Goal: Transaction & Acquisition: Purchase product/service

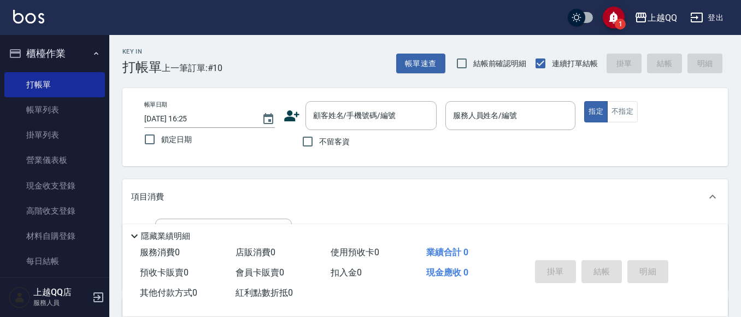
click at [324, 142] on span "不留客資" at bounding box center [334, 141] width 31 height 11
click at [319, 142] on input "不留客資" at bounding box center [307, 141] width 23 height 23
checkbox input "true"
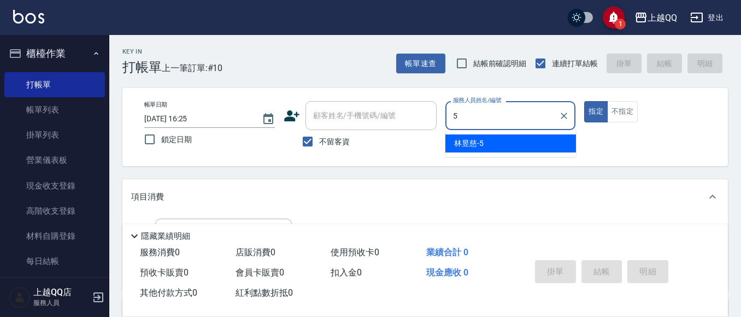
type input "[PERSON_NAME]5"
type button "true"
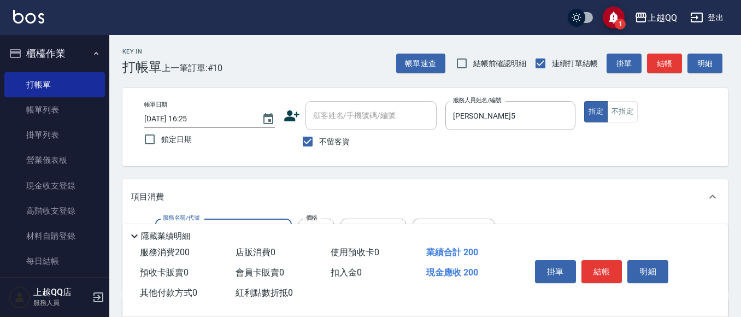
type input "洗髮(101)"
type input "230"
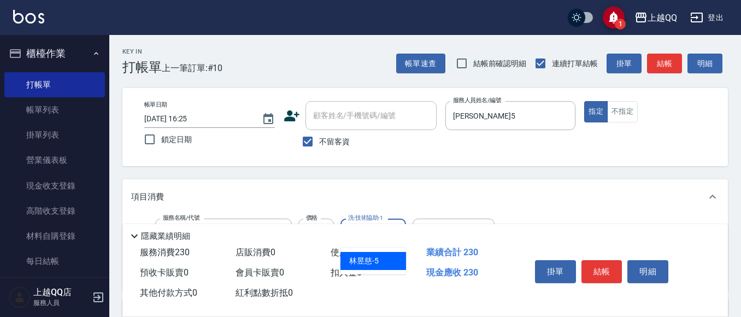
type input "[PERSON_NAME]5"
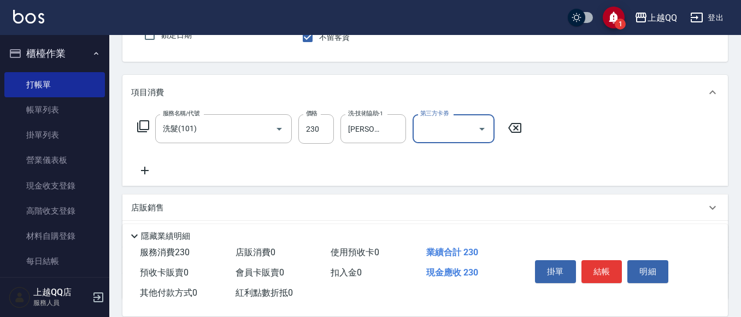
scroll to position [109, 0]
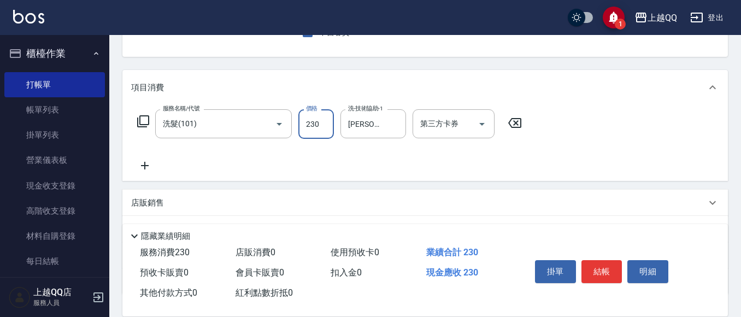
click at [320, 130] on input "230" at bounding box center [316, 124] width 36 height 30
type input "250"
click at [593, 261] on button "結帳" at bounding box center [601, 271] width 41 height 23
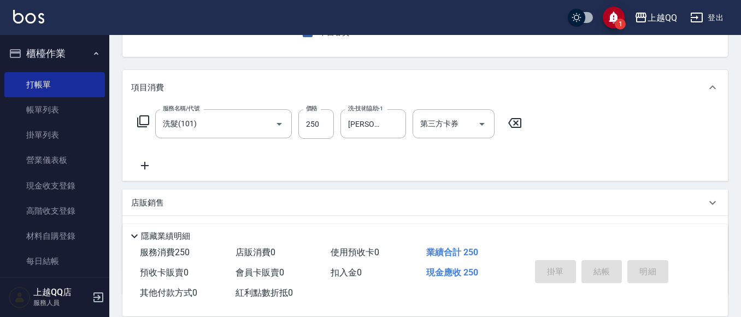
type input "[DATE] 17:04"
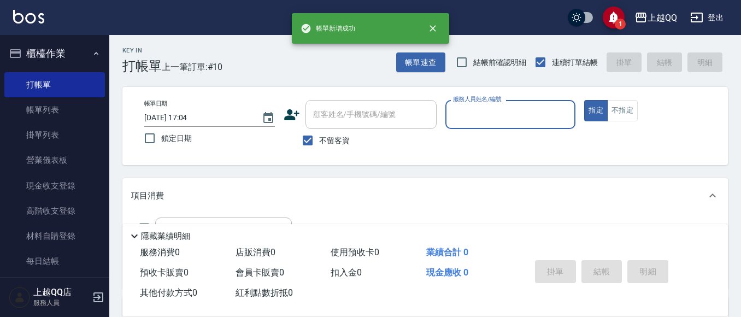
scroll to position [0, 0]
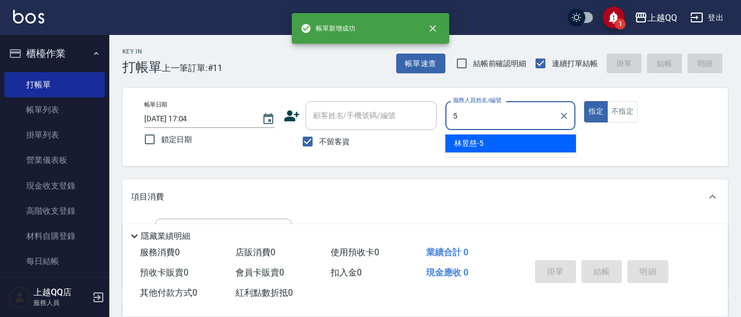
type input "[PERSON_NAME]5"
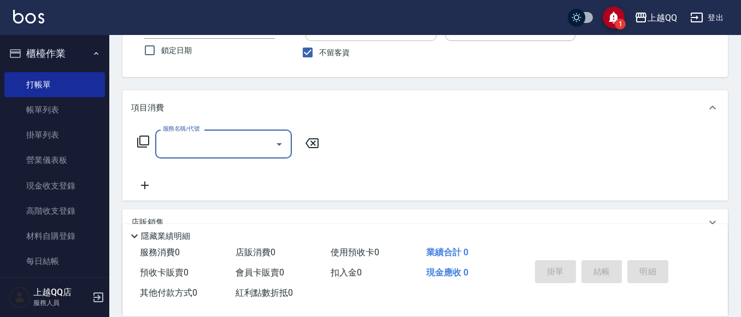
scroll to position [109, 0]
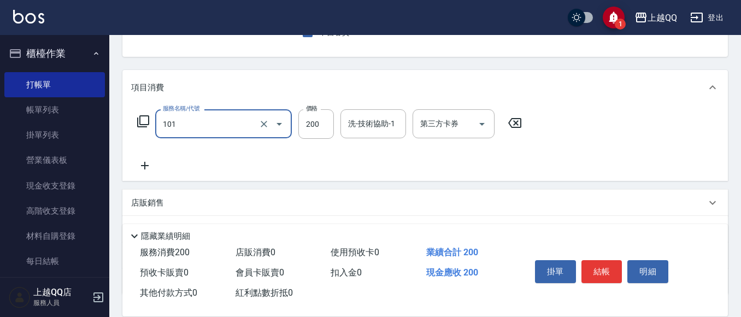
type input "洗髮(101)"
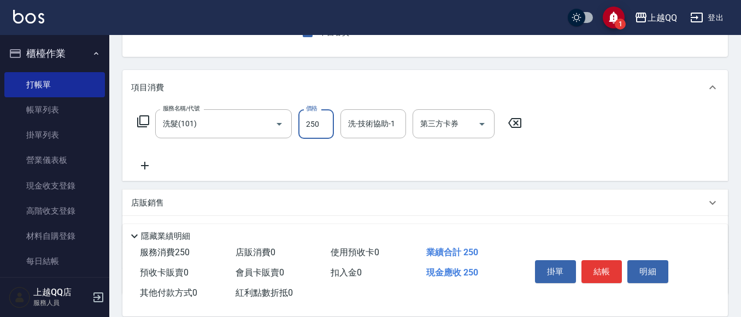
type input "250"
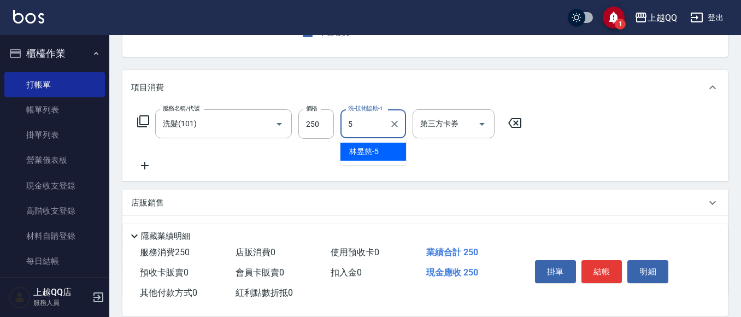
type input "[PERSON_NAME]5"
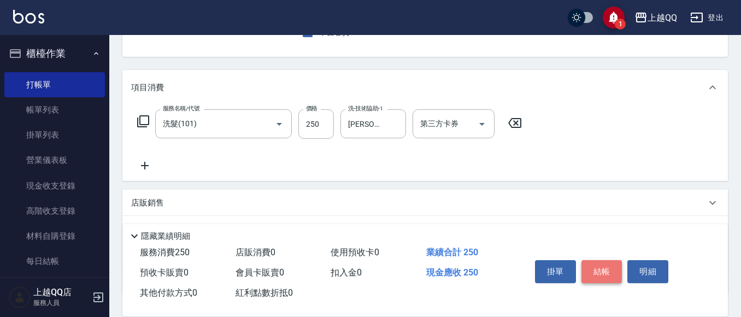
click at [611, 275] on button "結帳" at bounding box center [601, 271] width 41 height 23
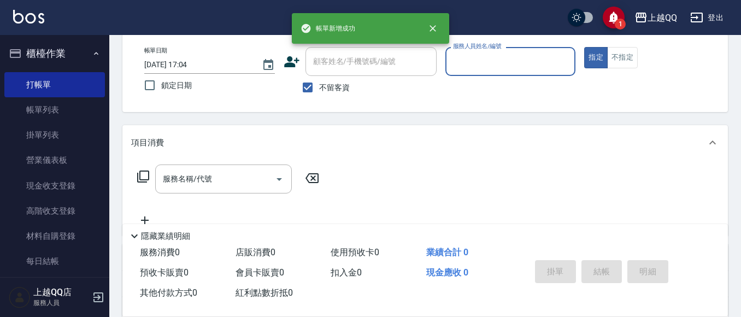
scroll to position [0, 0]
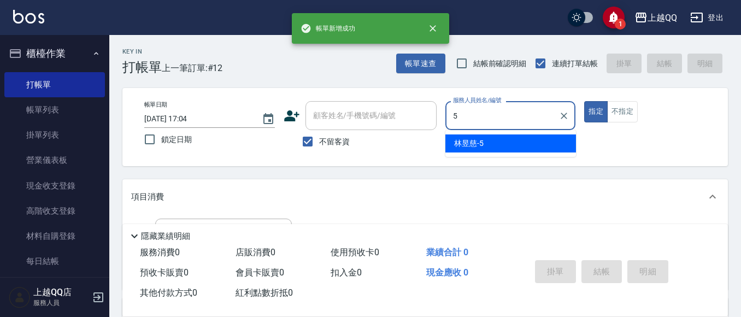
type input "[PERSON_NAME]5"
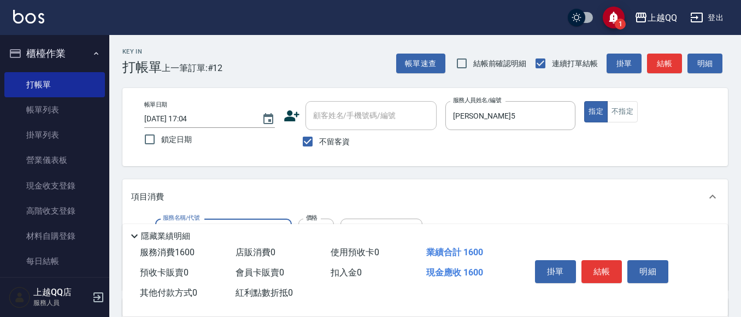
type input "設計燙髮1600(305)"
type input "888"
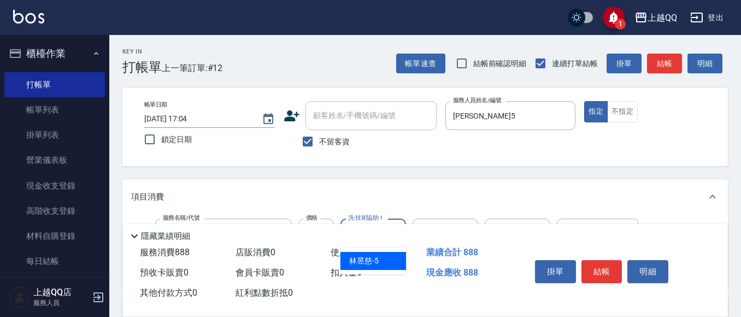
type input "[PERSON_NAME]5"
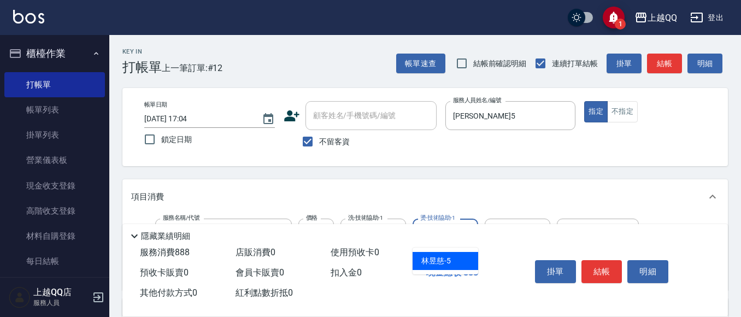
type input "[PERSON_NAME]5"
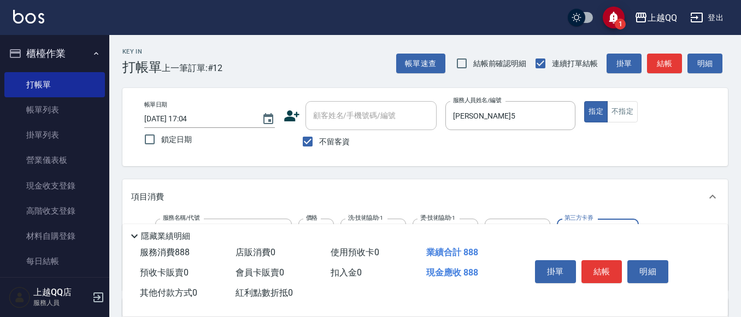
scroll to position [55, 0]
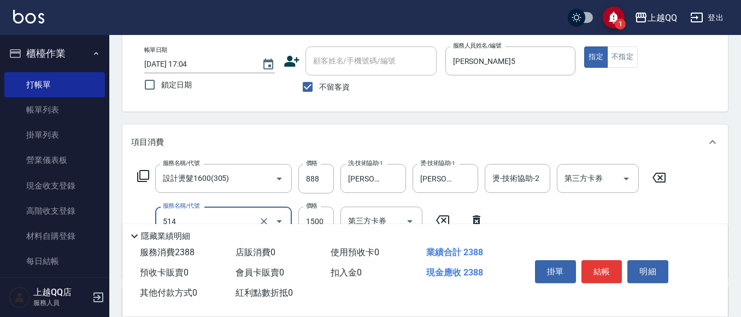
type input "歐納西斯5G護髮/單次(514)"
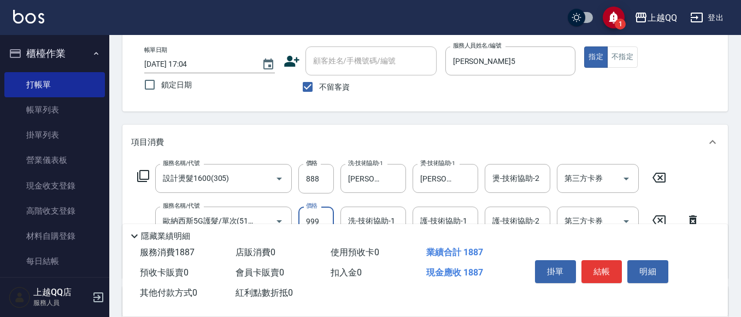
type input "999"
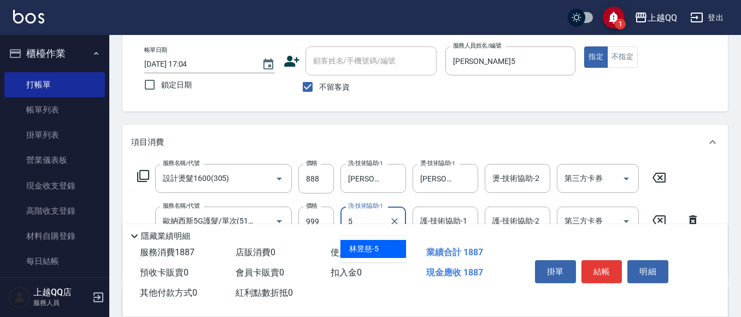
type input "[PERSON_NAME]5"
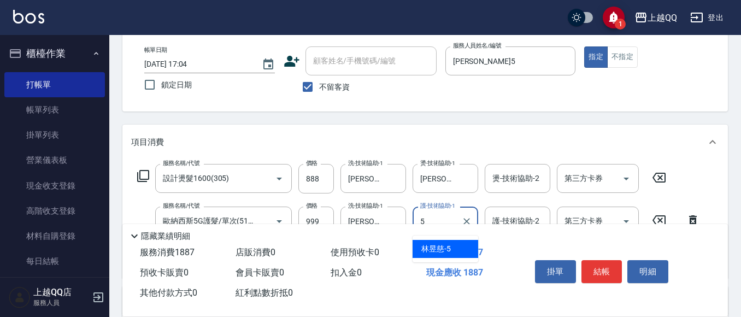
type input "[PERSON_NAME]5"
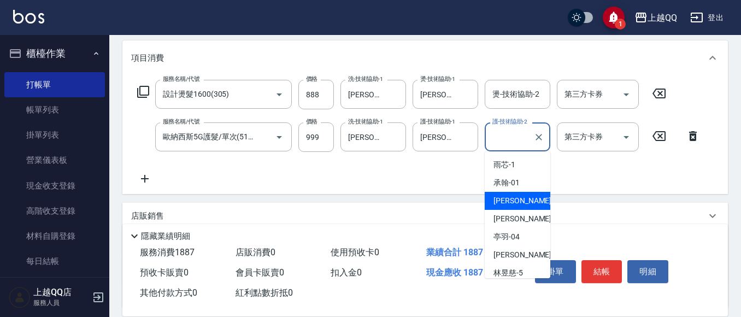
scroll to position [164, 0]
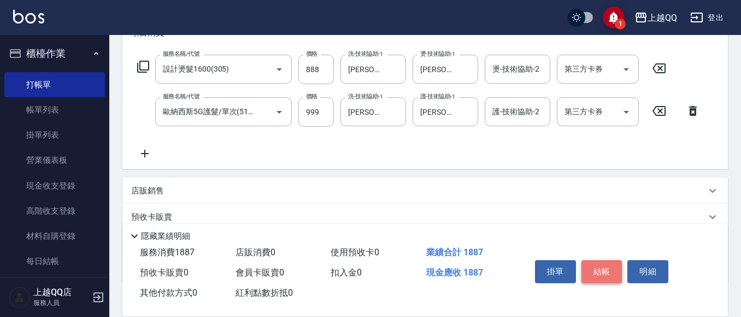
click at [597, 266] on button "結帳" at bounding box center [601, 271] width 41 height 23
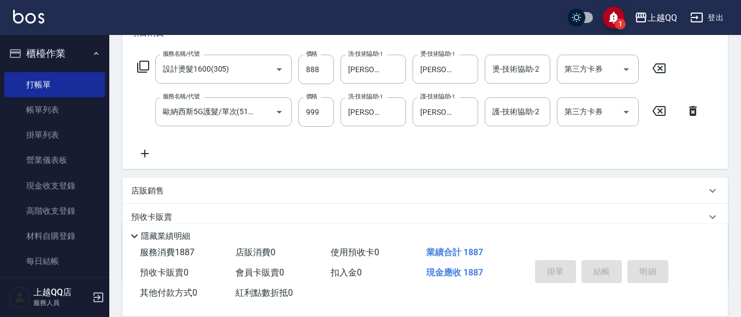
type input "[DATE] 17:05"
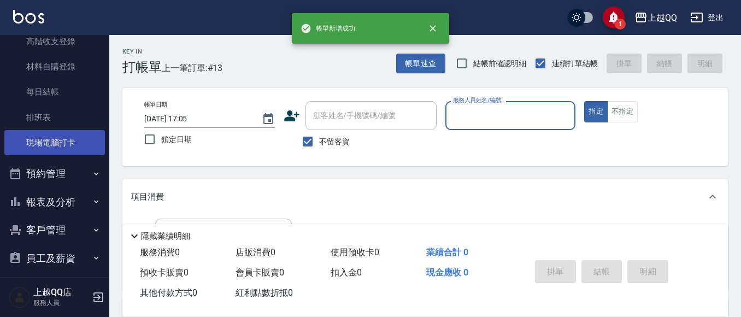
scroll to position [178, 0]
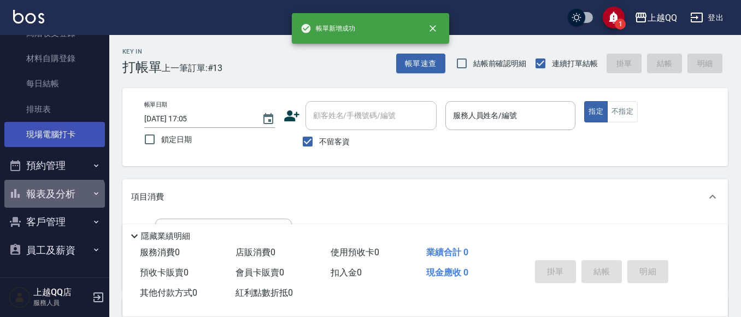
click at [54, 199] on button "報表及分析" at bounding box center [54, 194] width 101 height 28
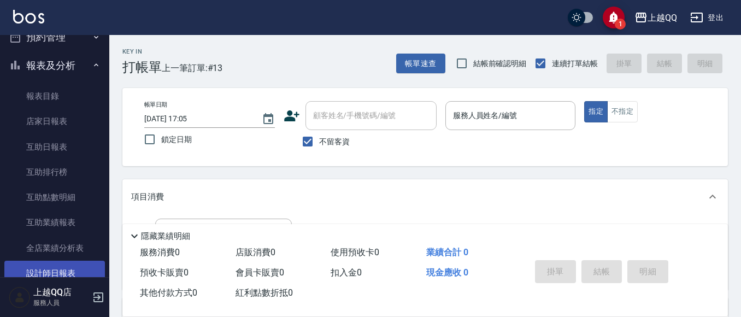
scroll to position [342, 0]
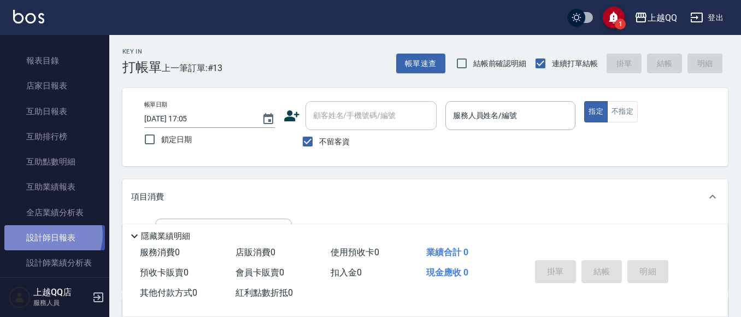
click at [50, 235] on link "設計師日報表" at bounding box center [54, 237] width 101 height 25
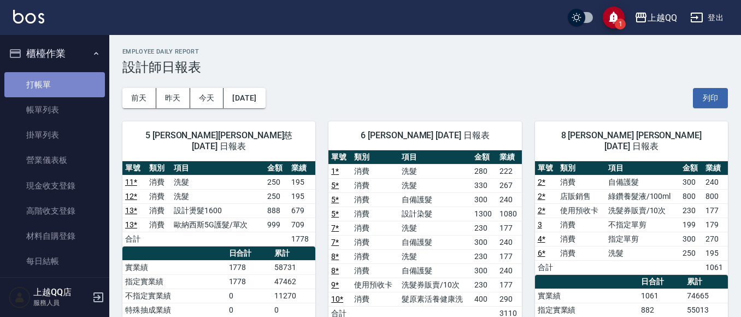
click at [55, 88] on link "打帳單" at bounding box center [54, 84] width 101 height 25
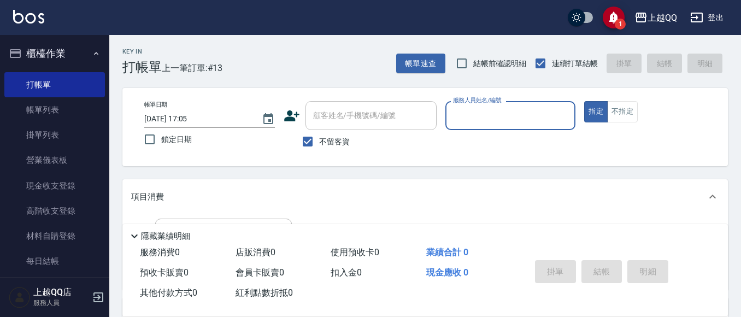
click at [488, 125] on div "服務人員姓名/編號" at bounding box center [510, 115] width 131 height 29
type input "雨芯-1"
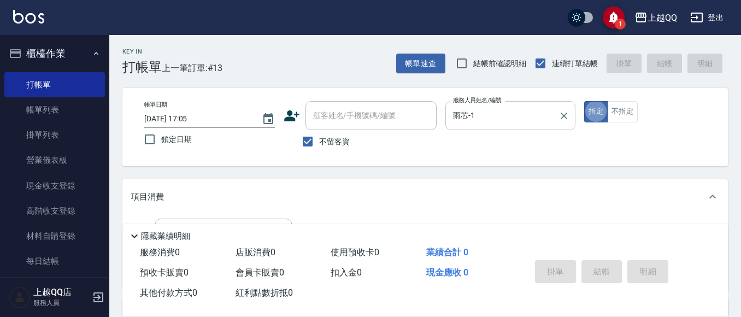
type button "true"
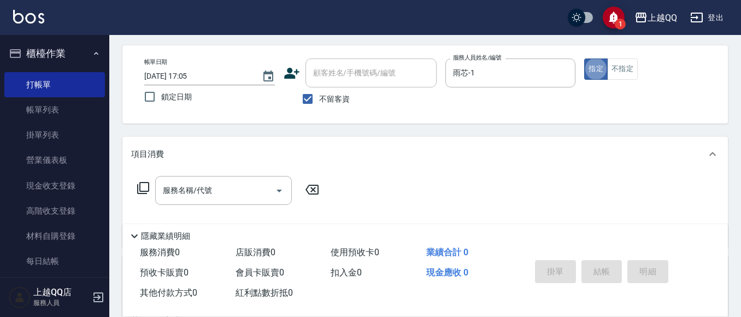
scroll to position [55, 0]
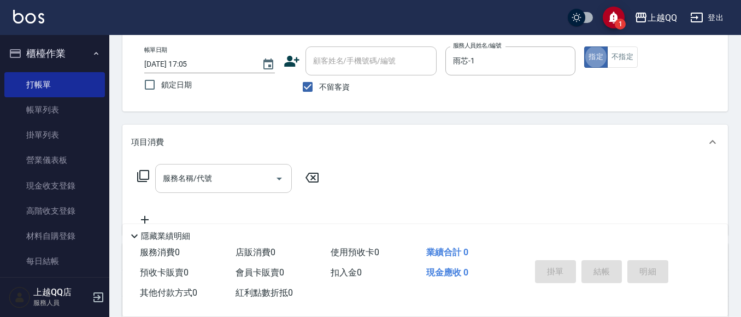
click at [255, 178] on input "服務名稱/代號" at bounding box center [215, 178] width 110 height 19
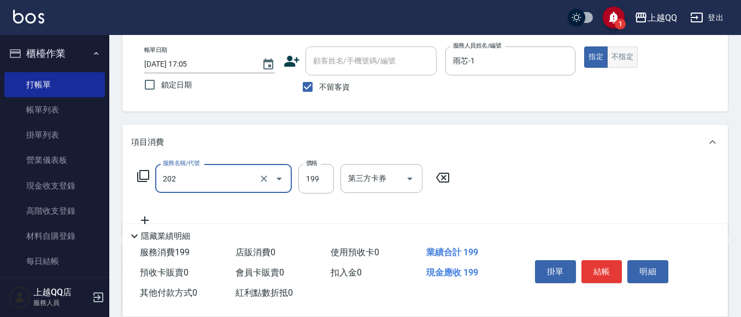
type input "不指定單剪(202)"
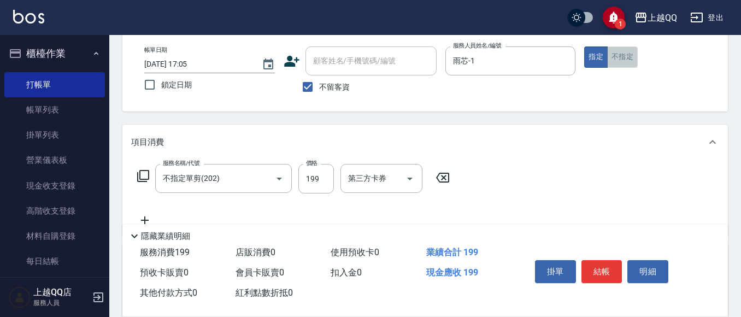
click at [618, 60] on button "不指定" at bounding box center [622, 56] width 31 height 21
click at [611, 260] on button "結帳" at bounding box center [601, 271] width 41 height 23
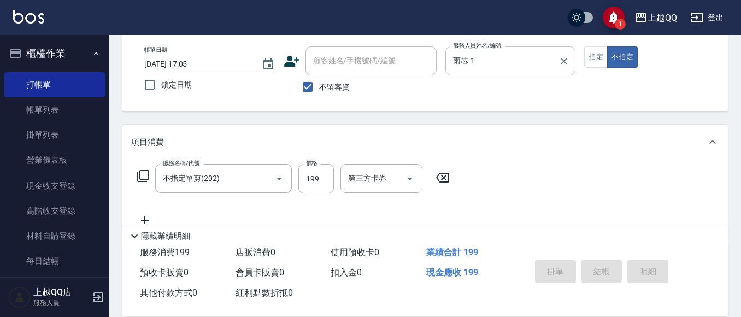
type input "[DATE] 17:24"
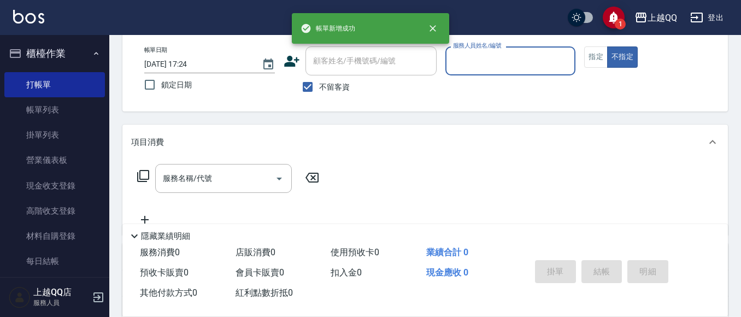
click at [503, 65] on input "服務人員姓名/編號" at bounding box center [510, 60] width 121 height 19
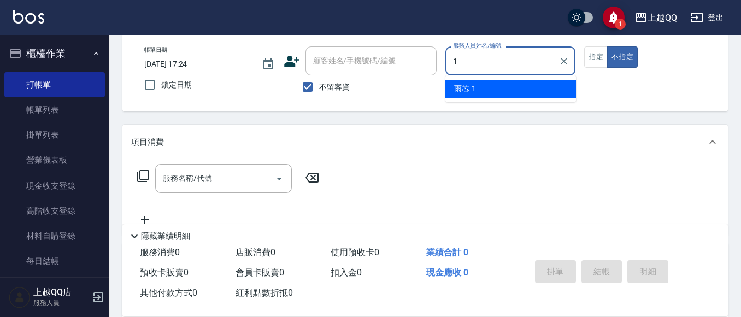
type input "雨芯-1"
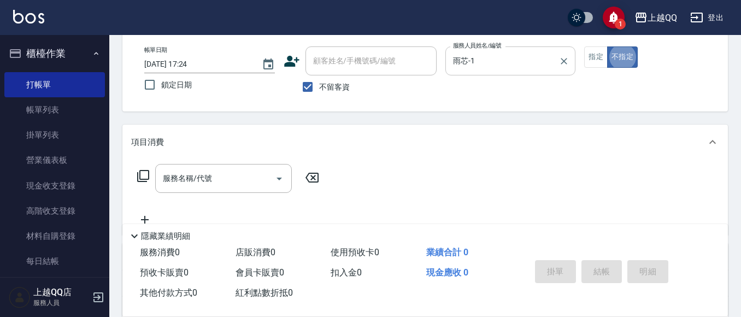
type button "false"
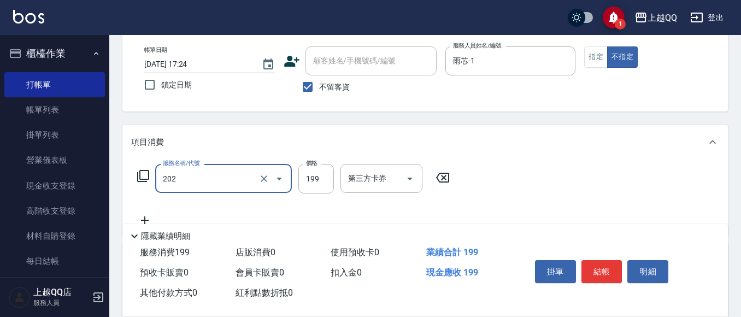
type input "不指定單剪(202)"
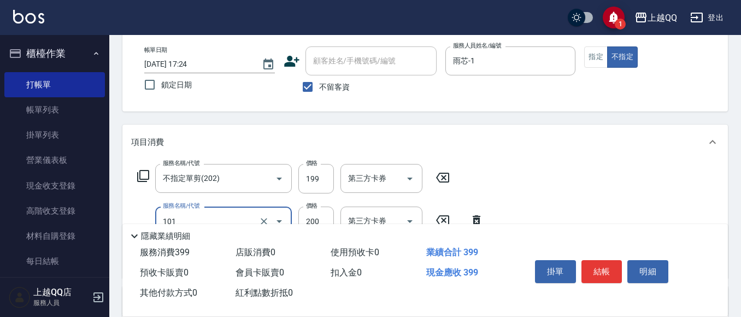
type input "洗髮(101)"
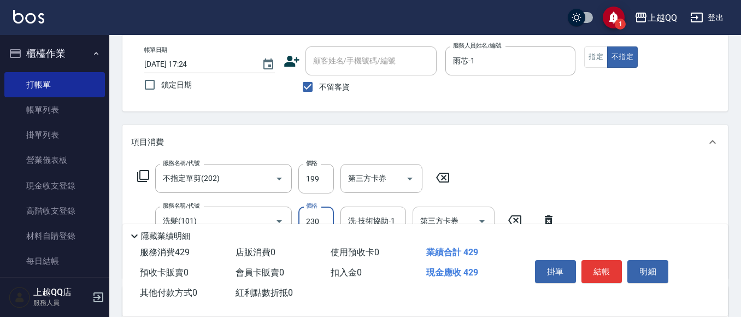
type input "230"
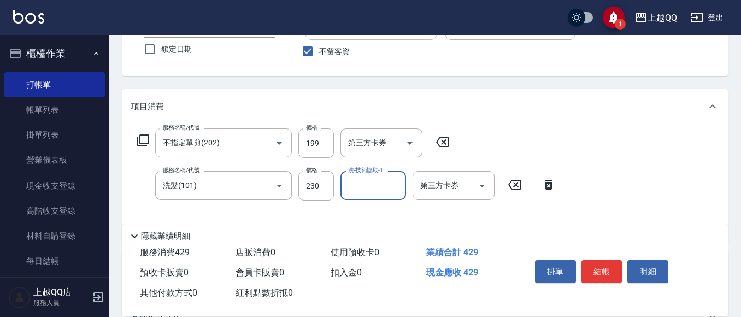
scroll to position [109, 0]
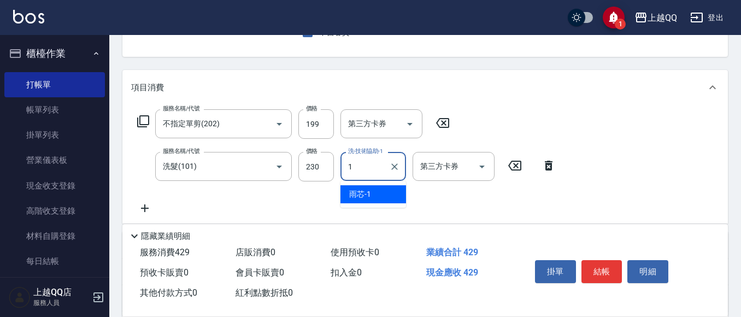
type input "雨芯-1"
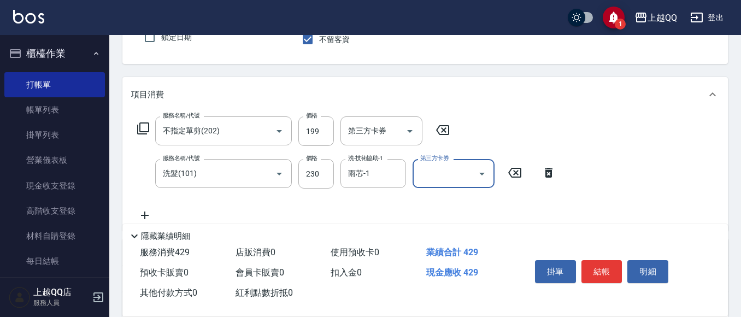
scroll to position [0, 0]
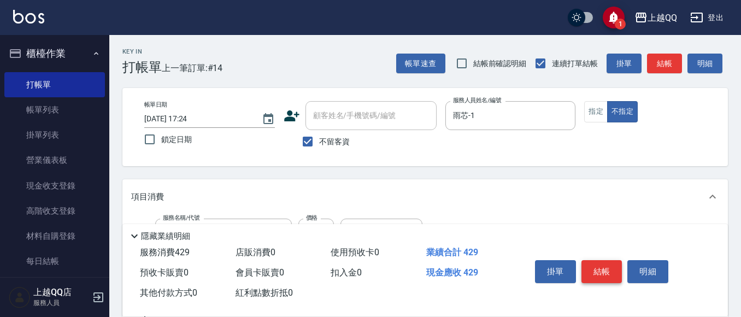
click at [598, 262] on button "結帳" at bounding box center [601, 271] width 41 height 23
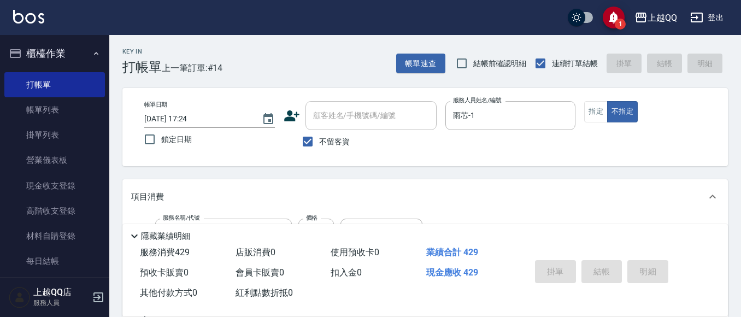
type input "[DATE] 17:25"
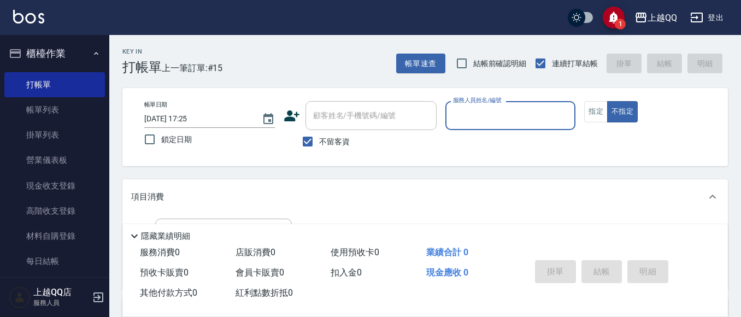
click at [532, 126] on div "服務人員姓名/編號" at bounding box center [510, 115] width 131 height 29
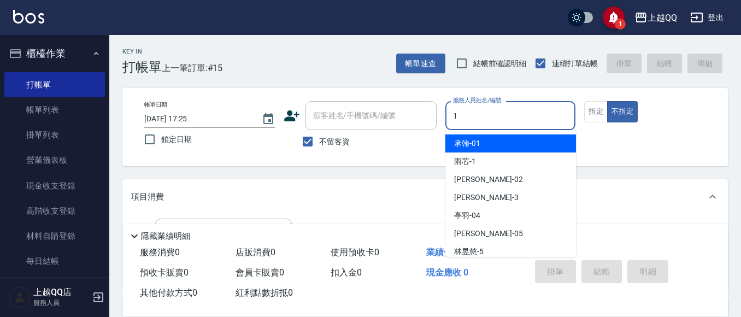
type input "雨芯-1"
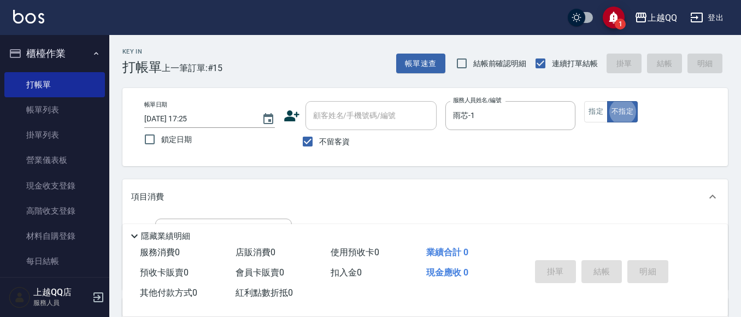
scroll to position [55, 0]
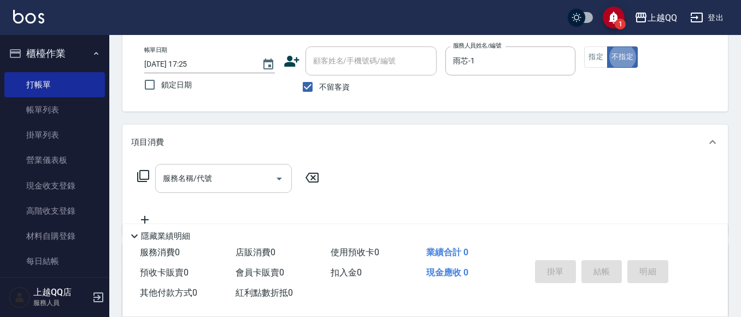
click at [166, 175] on div "服務名稱/代號 服務名稱/代號" at bounding box center [223, 178] width 137 height 29
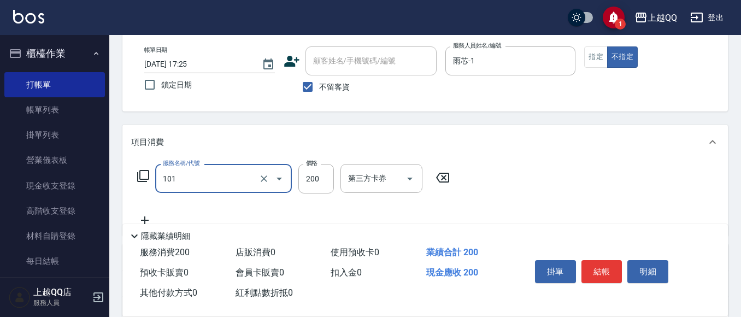
type input "洗髮(101)"
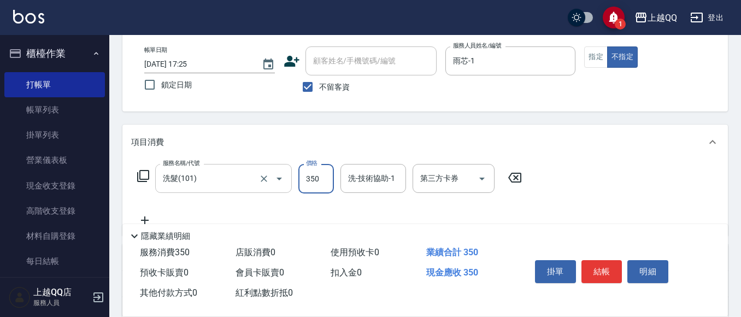
type input "350"
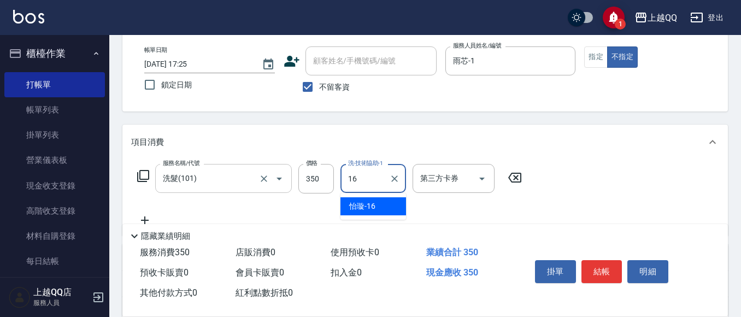
type input "[PERSON_NAME]-16"
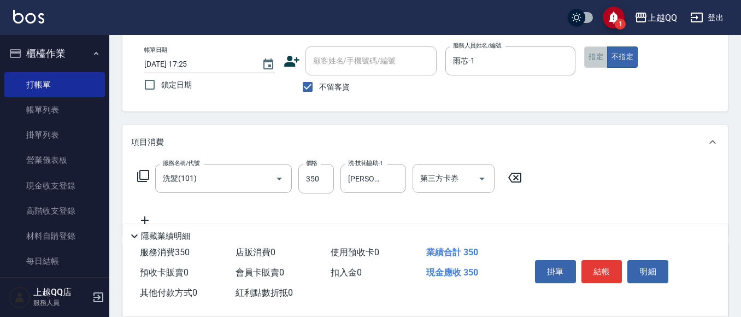
click at [592, 58] on button "指定" at bounding box center [595, 56] width 23 height 21
click at [593, 260] on button "結帳" at bounding box center [601, 271] width 41 height 23
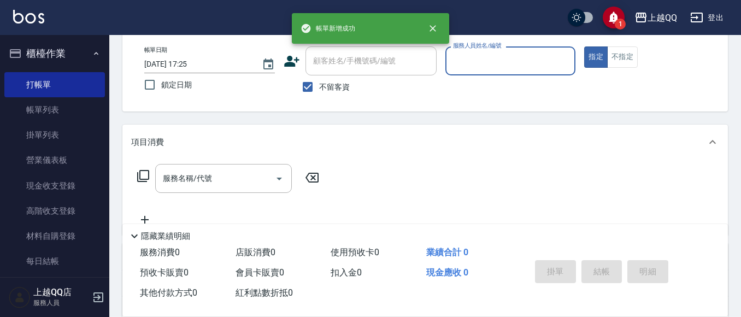
click at [503, 66] on input "服務人員姓名/編號" at bounding box center [510, 60] width 121 height 19
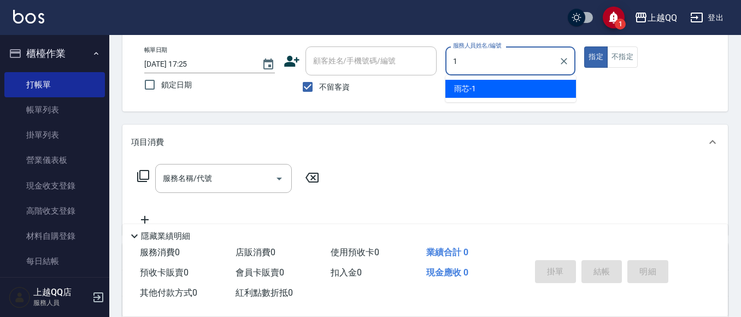
type input "雨芯-1"
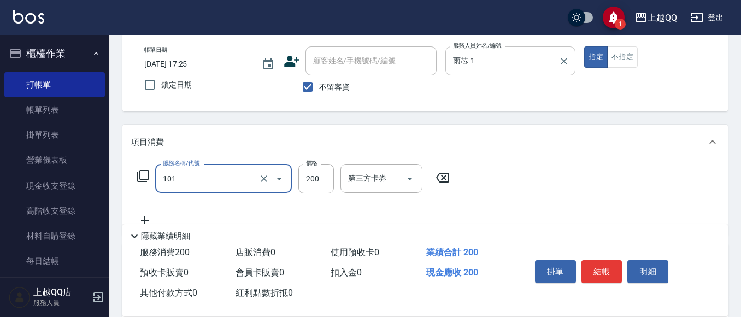
type input "洗髮(101)"
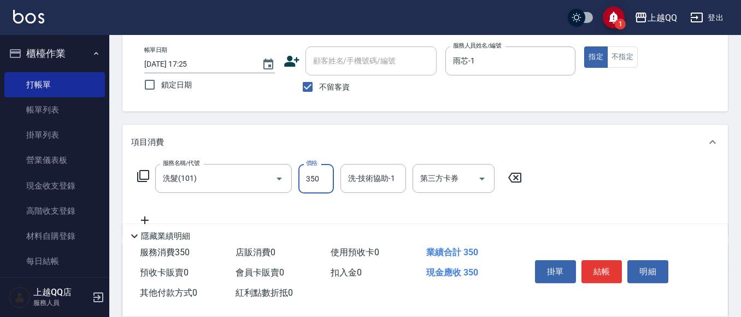
type input "350"
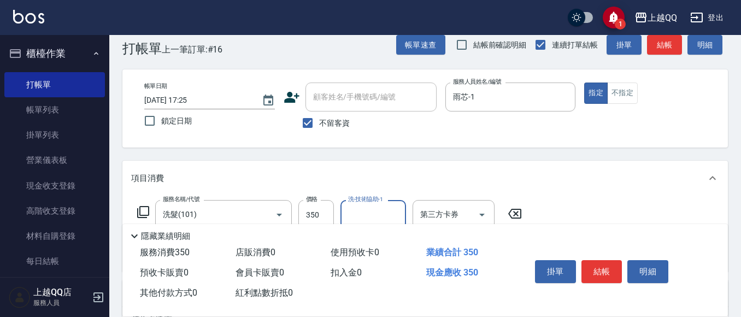
scroll to position [0, 0]
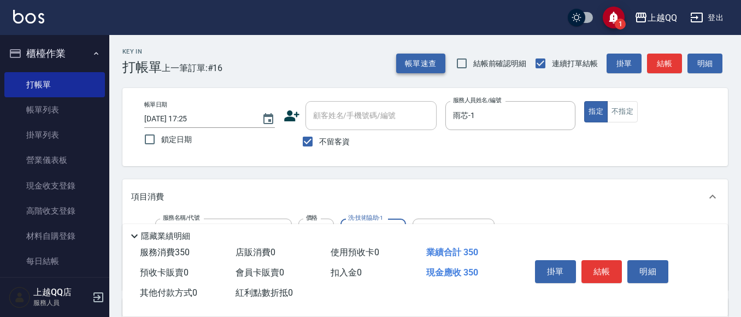
click at [435, 67] on button "帳單速查" at bounding box center [420, 64] width 49 height 20
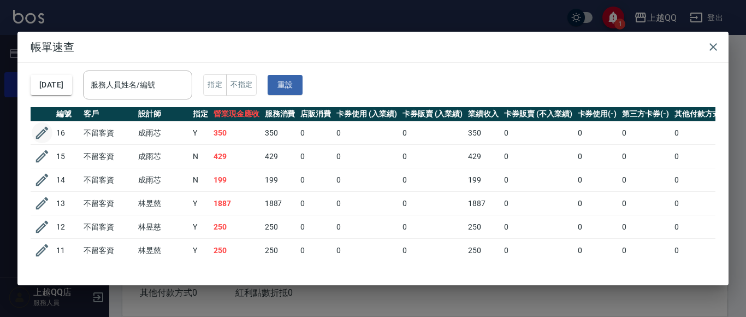
click at [44, 134] on icon "button" at bounding box center [42, 133] width 16 height 16
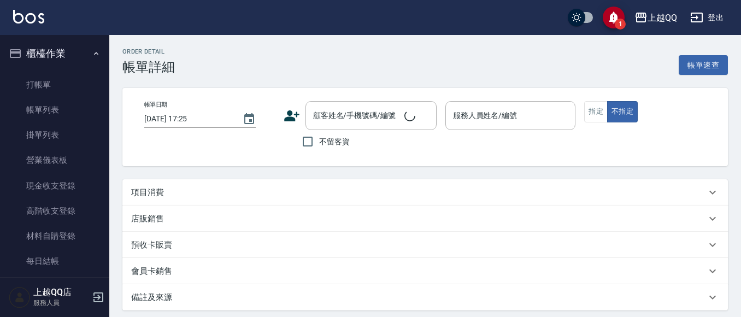
checkbox input "true"
type input "雨芯-1"
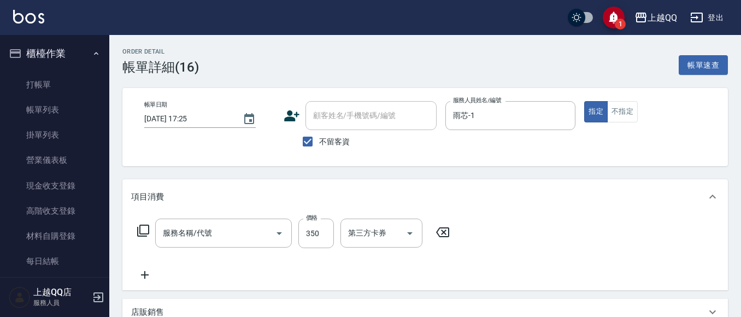
type input "洗髮(101)"
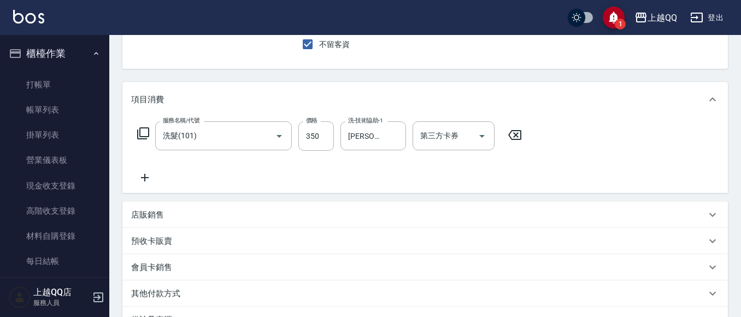
scroll to position [109, 0]
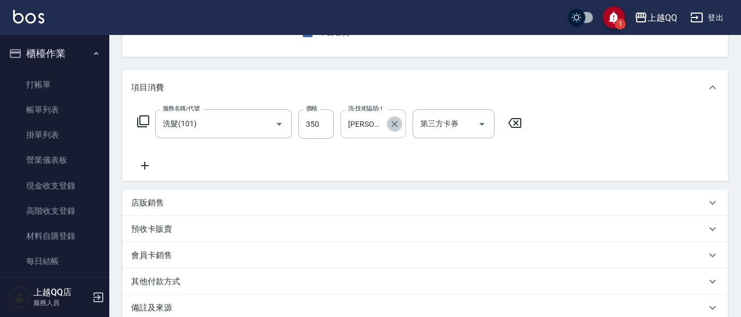
click at [397, 131] on button "Clear" at bounding box center [394, 123] width 15 height 15
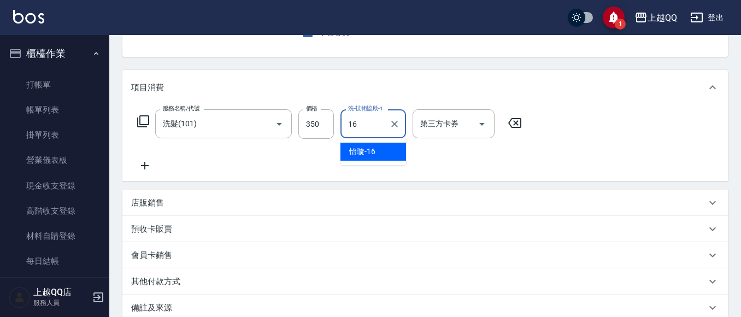
type input "[PERSON_NAME]-16"
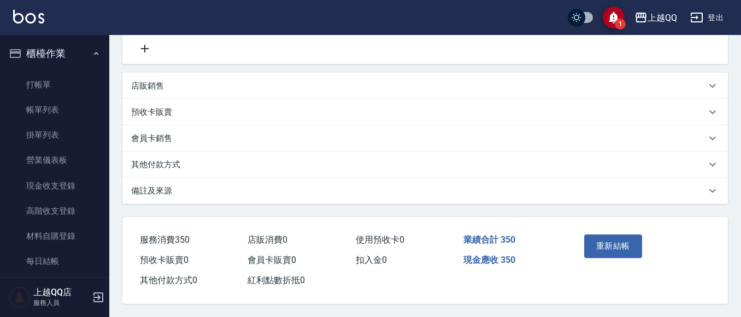
scroll to position [231, 0]
click at [613, 236] on button "重新結帳" at bounding box center [613, 245] width 58 height 23
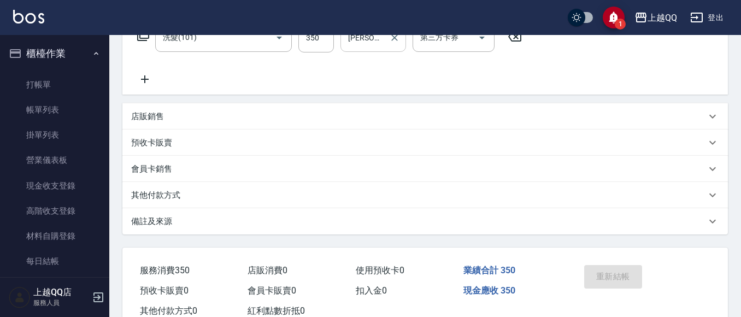
scroll to position [179, 0]
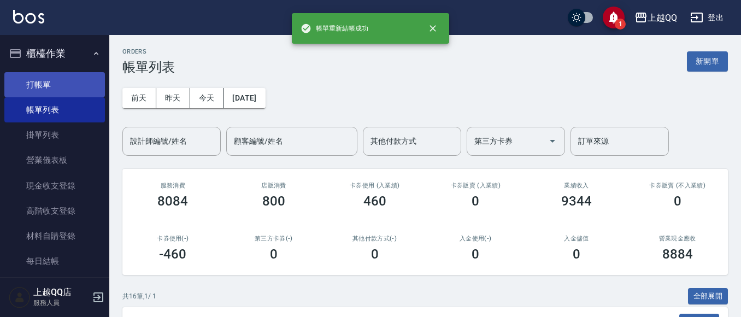
click at [86, 75] on link "打帳單" at bounding box center [54, 84] width 101 height 25
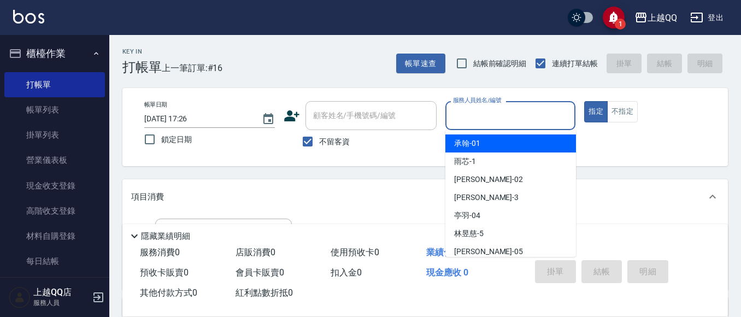
click at [463, 112] on input "服務人員姓名/編號" at bounding box center [510, 115] width 121 height 19
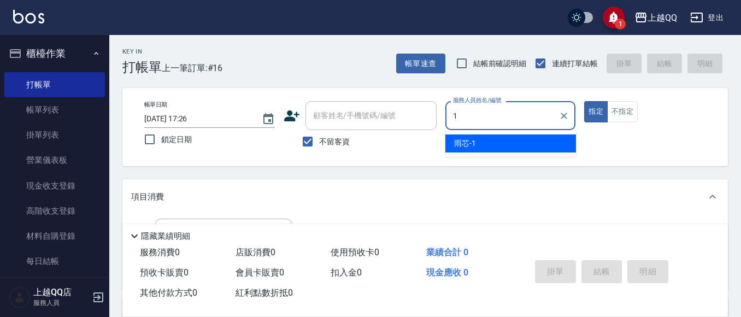
type input "雨芯-1"
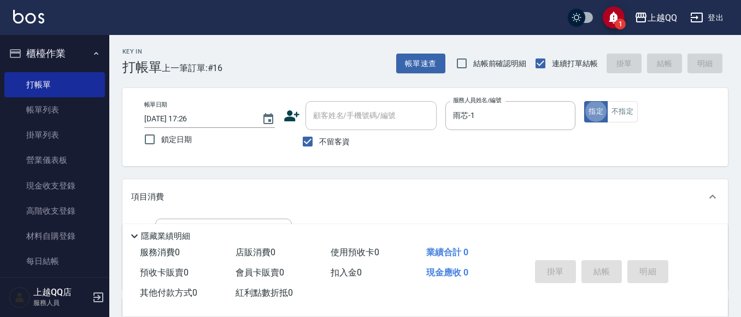
type button "true"
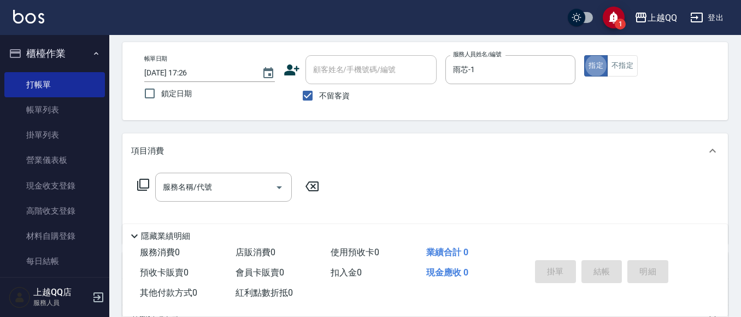
scroll to position [109, 0]
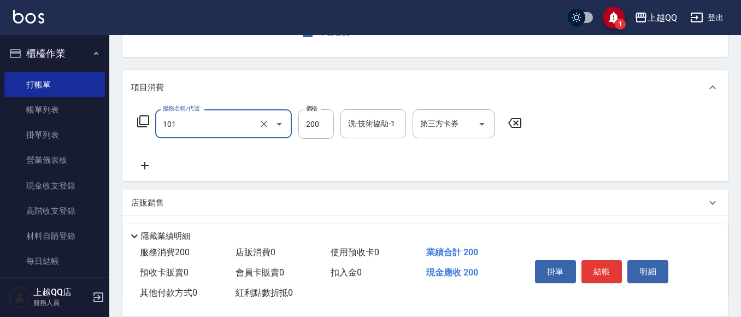
type input "洗髮(101)"
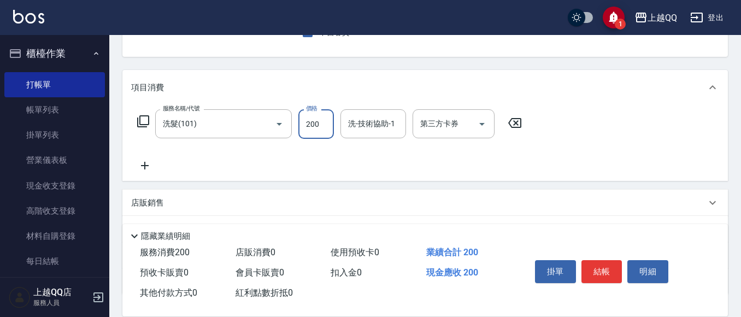
scroll to position [0, 0]
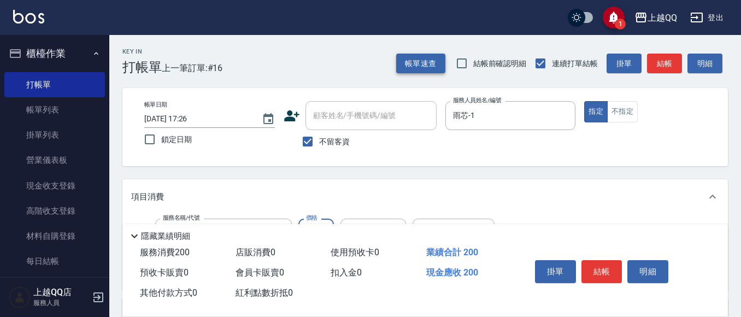
click at [437, 63] on button "帳單速查" at bounding box center [420, 64] width 49 height 20
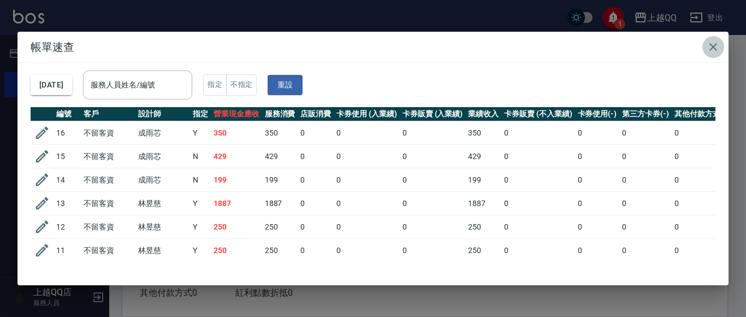
click at [705, 44] on button "button" at bounding box center [714, 47] width 22 height 22
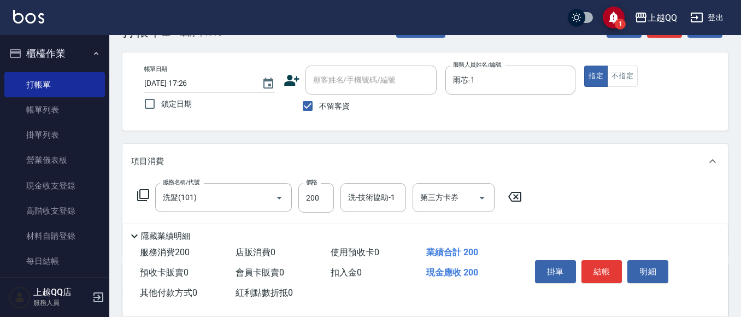
scroll to position [55, 0]
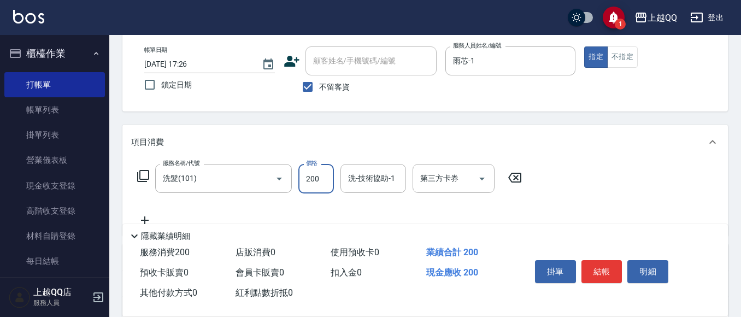
click at [316, 169] on input "200" at bounding box center [316, 179] width 36 height 30
click at [318, 174] on input "200" at bounding box center [316, 179] width 36 height 30
type input "350"
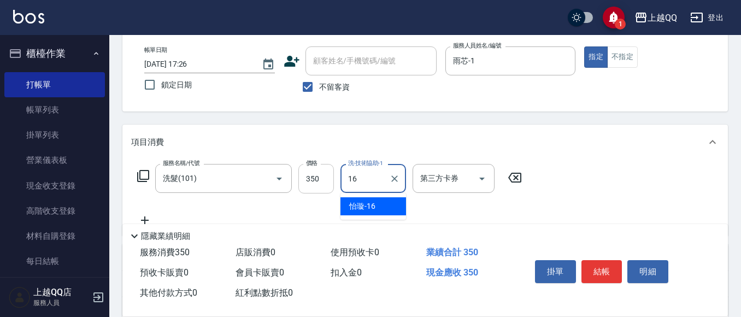
type input "[PERSON_NAME]-16"
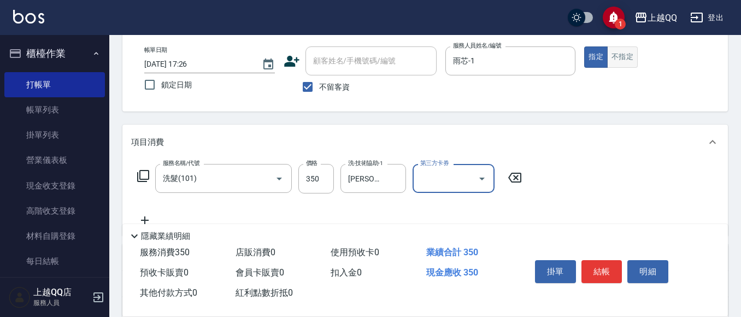
click at [620, 51] on button "不指定" at bounding box center [622, 56] width 31 height 21
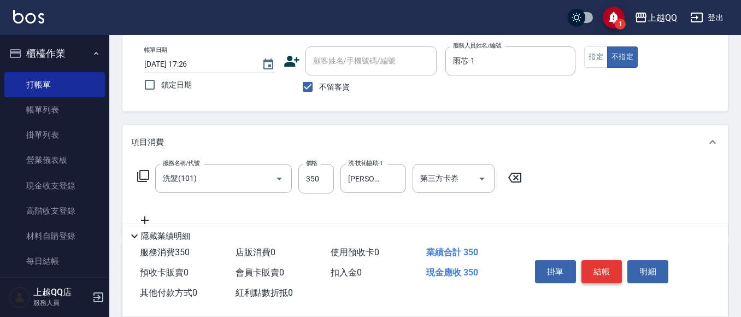
click at [593, 264] on button "結帳" at bounding box center [601, 271] width 41 height 23
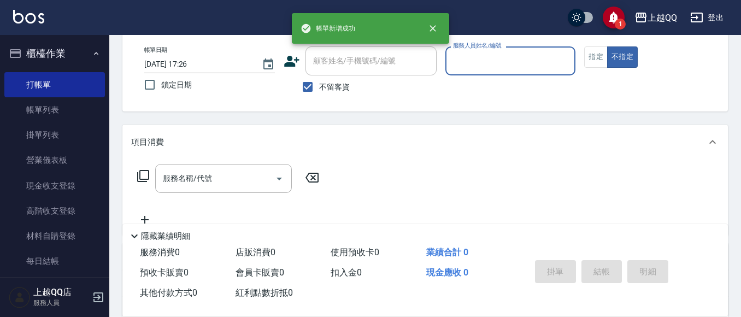
scroll to position [0, 0]
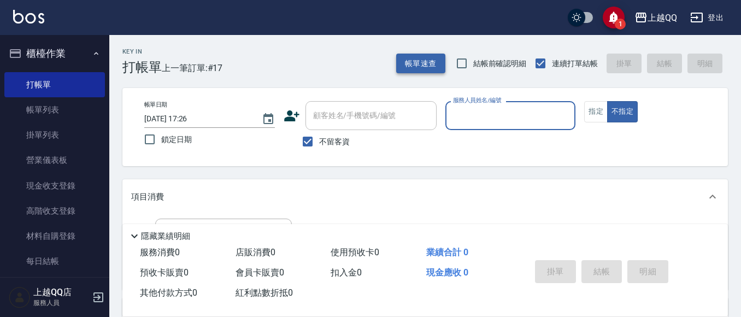
click at [430, 61] on button "帳單速查" at bounding box center [420, 64] width 49 height 20
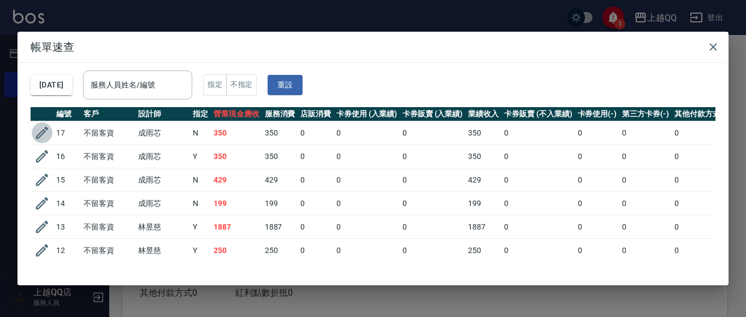
click at [45, 132] on icon "button" at bounding box center [42, 133] width 16 height 16
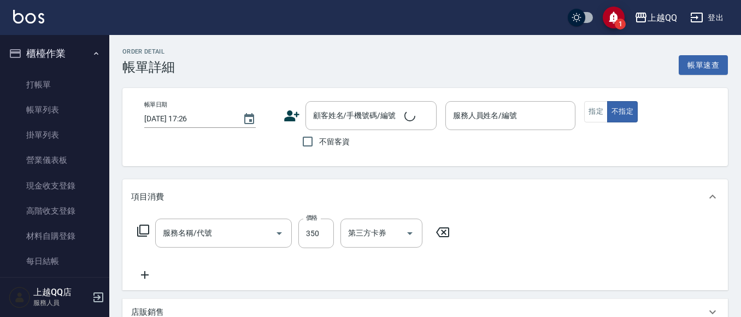
checkbox input "true"
type input "雨芯-1"
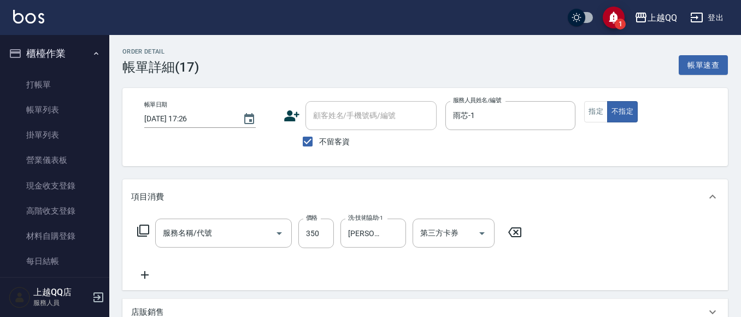
type input "洗髮(101)"
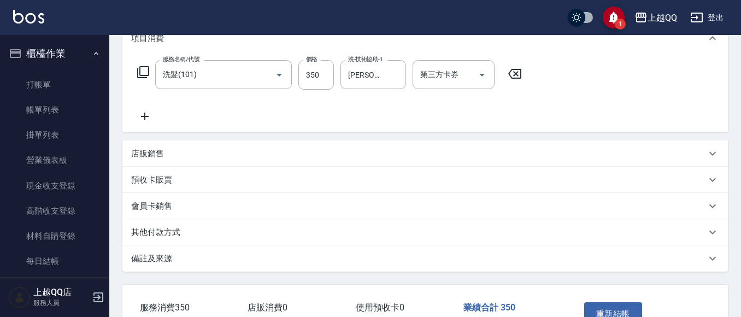
scroll to position [219, 0]
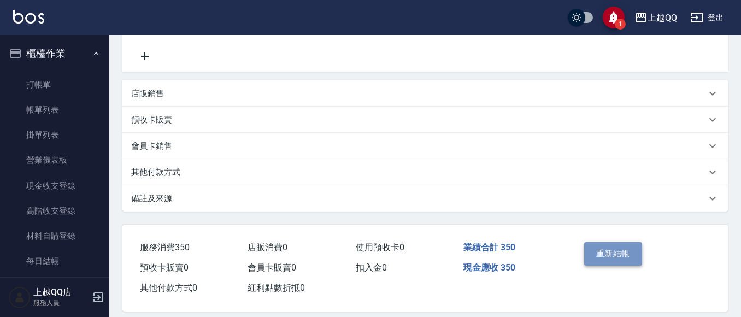
click at [601, 248] on button "重新結帳" at bounding box center [613, 253] width 58 height 23
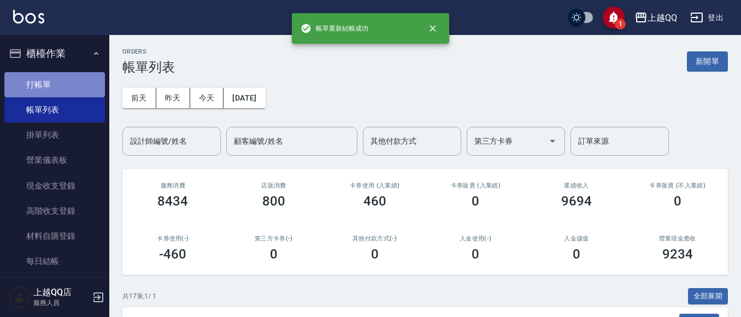
click at [59, 90] on link "打帳單" at bounding box center [54, 84] width 101 height 25
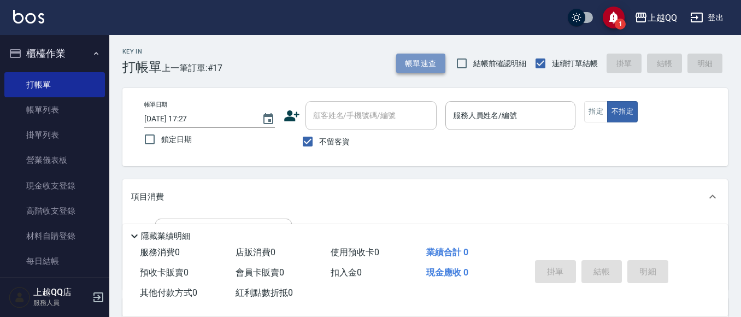
click at [415, 67] on button "帳單速查" at bounding box center [420, 64] width 49 height 20
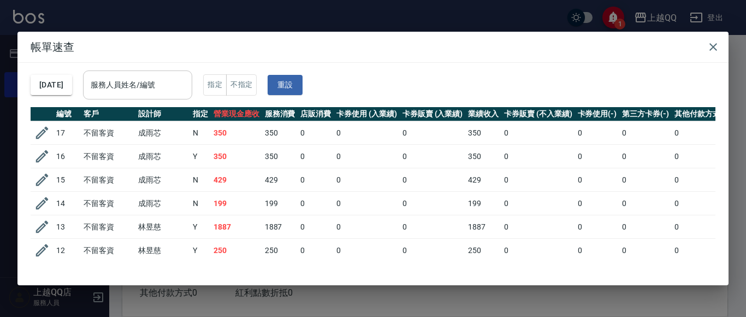
click at [187, 82] on input "服務人員姓名/編號" at bounding box center [137, 84] width 99 height 19
click at [161, 85] on input "服務人員姓名/編號" at bounding box center [137, 84] width 99 height 19
click at [40, 154] on icon "button" at bounding box center [42, 156] width 16 height 16
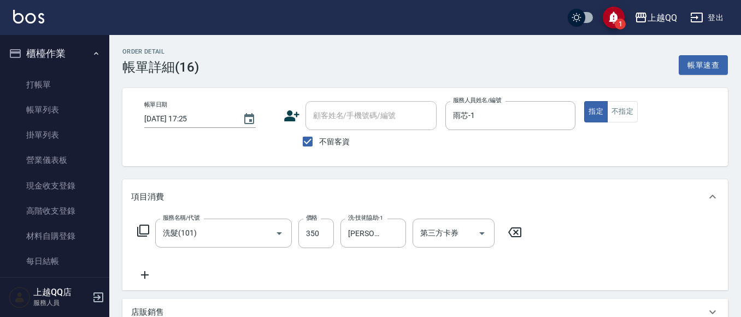
type input "[DATE] 17:25"
checkbox input "true"
type input "雨芯-1"
type input "洗髮(101)"
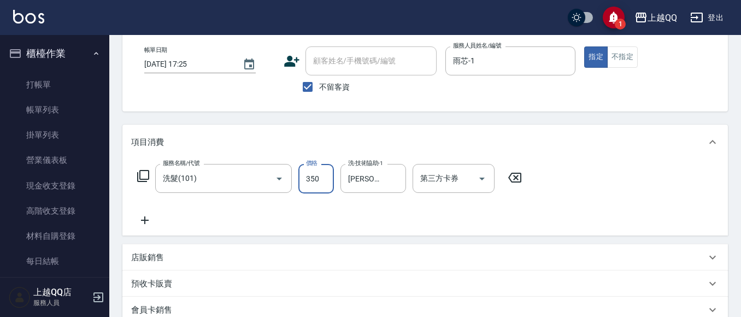
click at [325, 184] on input "350" at bounding box center [316, 179] width 36 height 30
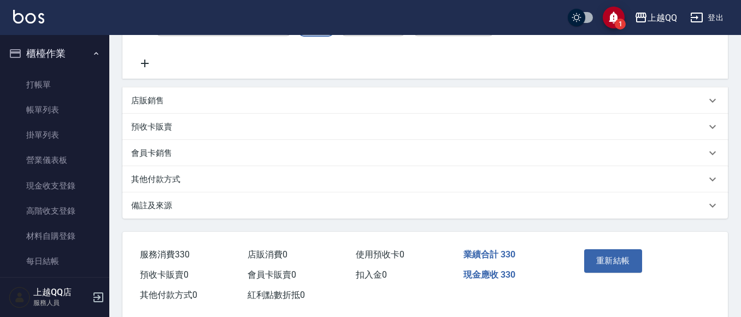
scroll to position [231, 0]
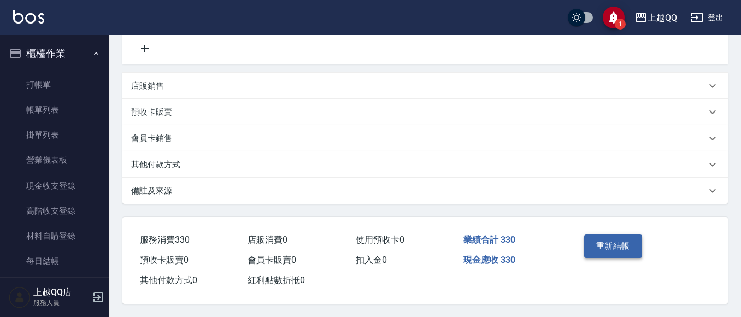
type input "330"
click at [610, 238] on button "重新結帳" at bounding box center [613, 245] width 58 height 23
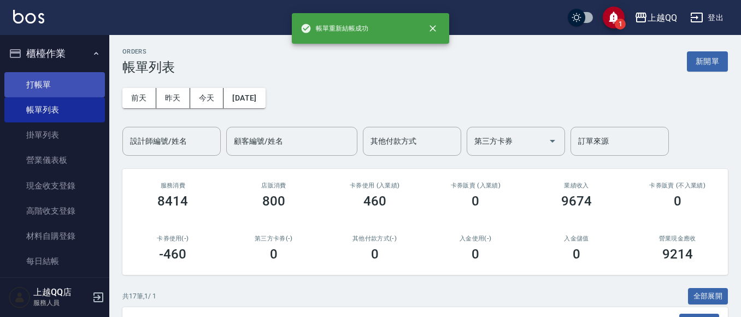
click at [73, 86] on link "打帳單" at bounding box center [54, 84] width 101 height 25
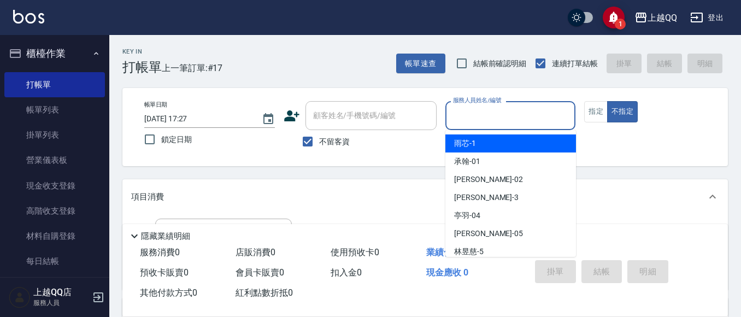
click at [463, 119] on input "服務人員姓名/編號" at bounding box center [510, 115] width 121 height 19
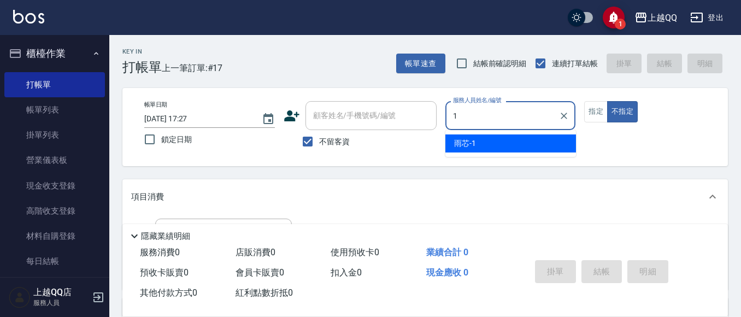
type input "雨芯-1"
type button "false"
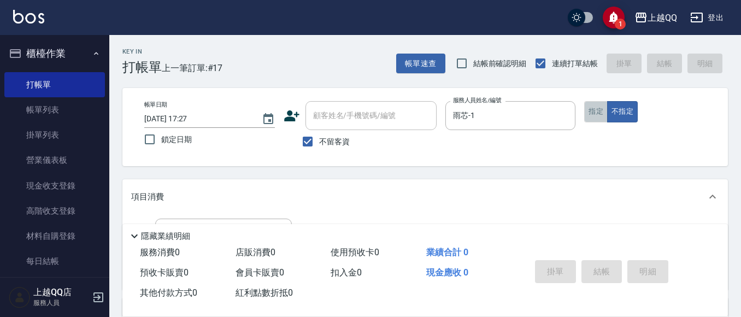
click at [600, 111] on button "指定" at bounding box center [595, 111] width 23 height 21
drag, startPoint x: 307, startPoint y: 142, endPoint x: 338, endPoint y: 131, distance: 32.5
click at [307, 142] on input "不留客資" at bounding box center [307, 141] width 23 height 23
checkbox input "false"
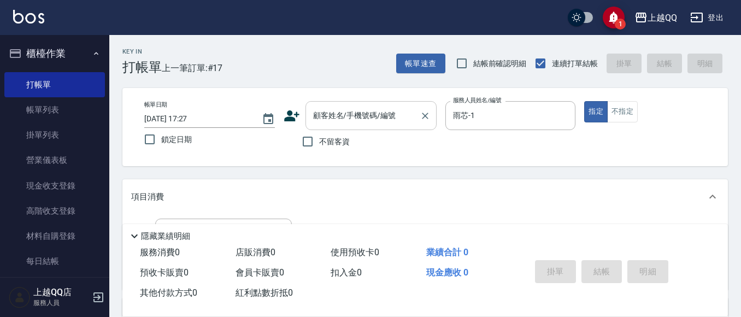
click at [345, 126] on div "顧客姓名/手機號碼/編號" at bounding box center [370, 115] width 131 height 29
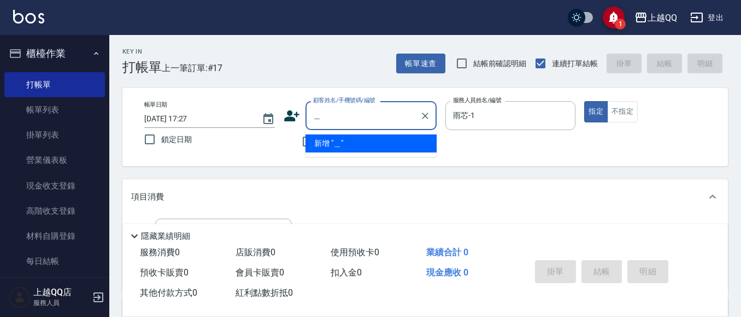
type input "瑜"
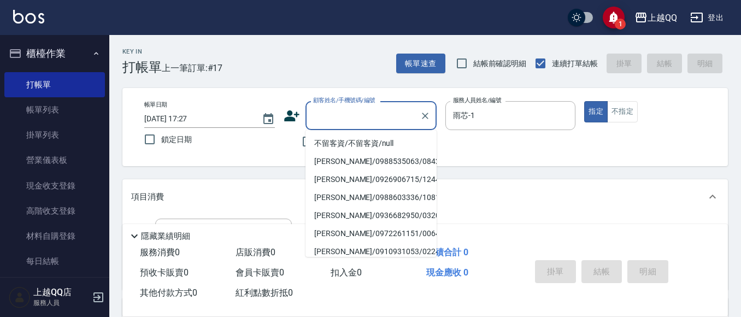
click at [515, 162] on div "帳單日期 [DATE] 17:27 鎖定日期 顧客姓名/手機號碼/編號 顧客姓名/手機號碼/編號 不留客資 服務人員姓名/編號 雨芯-1 服務人員姓名/編號 …" at bounding box center [424, 127] width 605 height 78
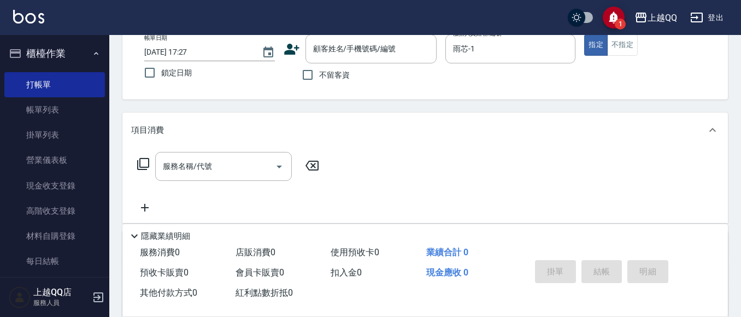
scroll to position [55, 0]
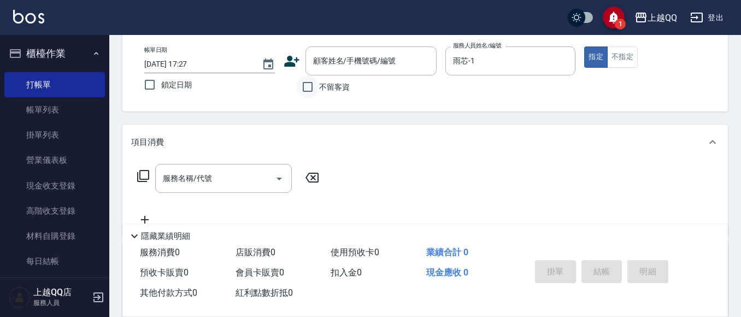
click at [309, 91] on input "不留客資" at bounding box center [307, 86] width 23 height 23
checkbox input "true"
click at [144, 174] on icon at bounding box center [143, 175] width 13 height 13
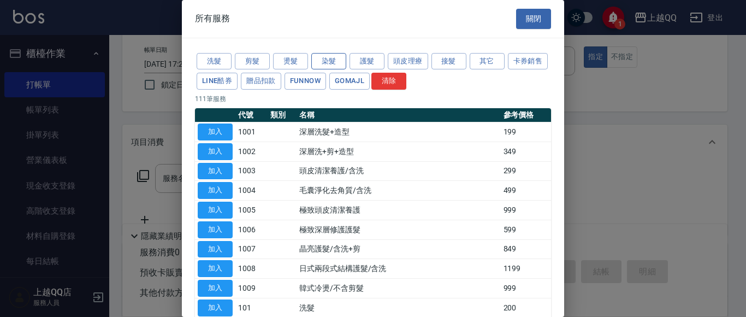
click at [334, 66] on button "染髮" at bounding box center [328, 61] width 35 height 17
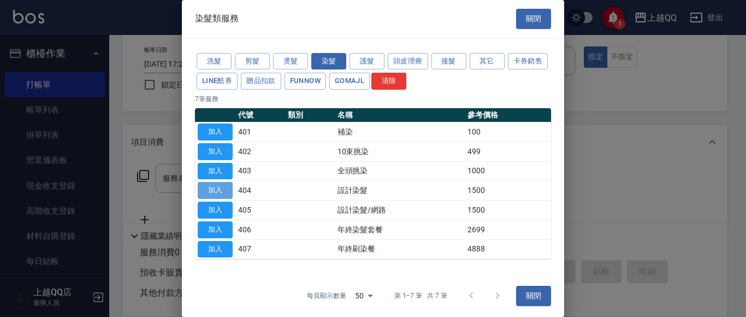
click at [216, 192] on button "加入" at bounding box center [215, 190] width 35 height 17
type input "設計染髮(404)"
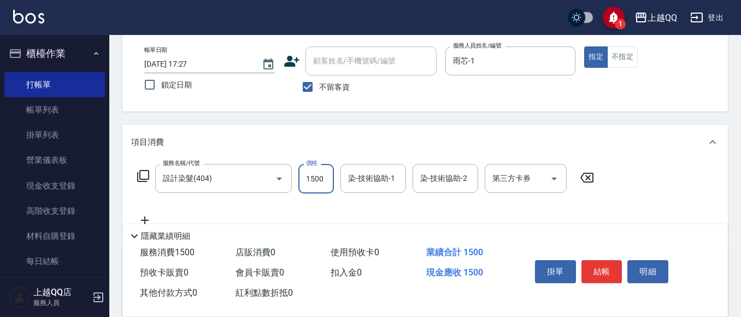
click at [322, 183] on input "1500" at bounding box center [316, 179] width 36 height 30
type input "1300"
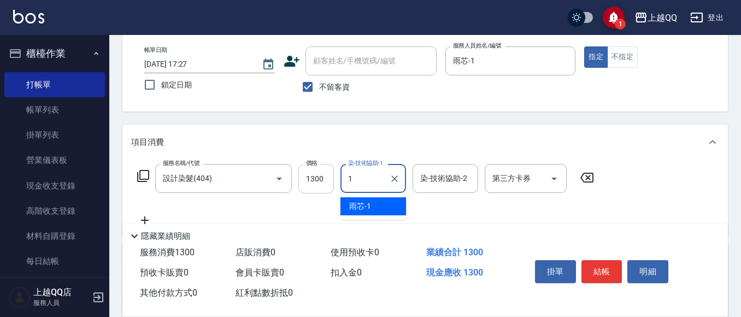
type input "雨芯-1"
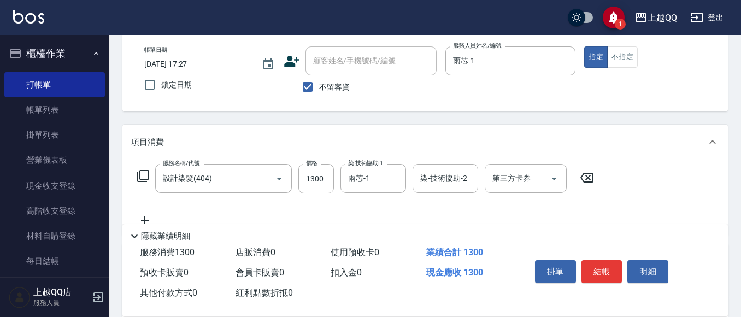
click at [145, 175] on icon at bounding box center [143, 175] width 13 height 13
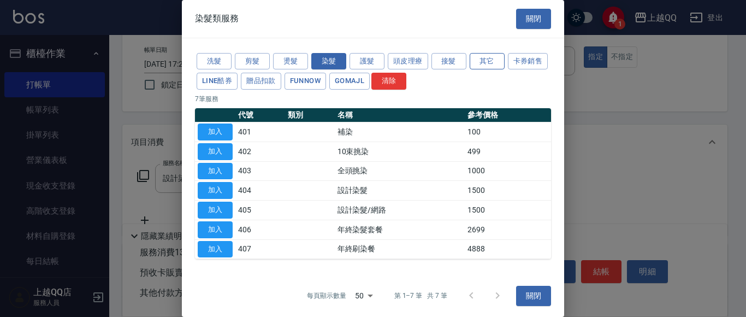
drag, startPoint x: 484, startPoint y: 61, endPoint x: 487, endPoint y: 68, distance: 8.3
click at [485, 62] on button "其它" at bounding box center [487, 61] width 35 height 17
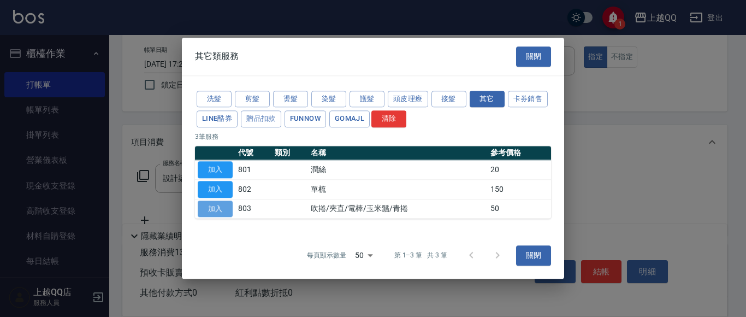
click at [229, 211] on button "加入" at bounding box center [215, 209] width 35 height 17
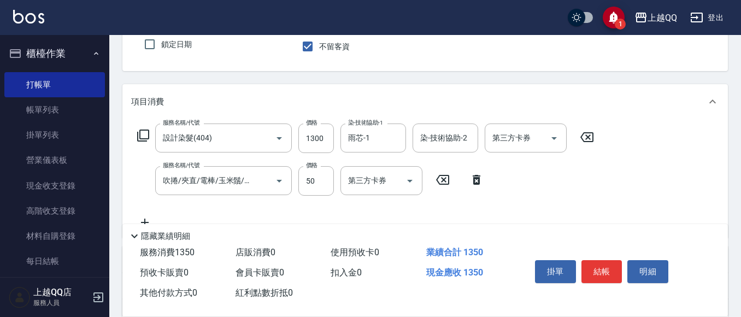
scroll to position [164, 0]
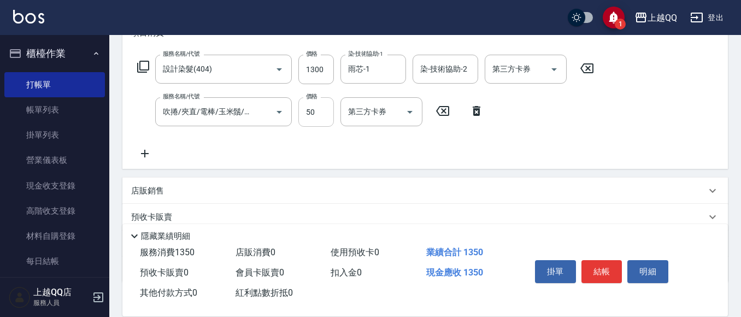
click at [327, 119] on input "50" at bounding box center [316, 112] width 36 height 30
type input "50"
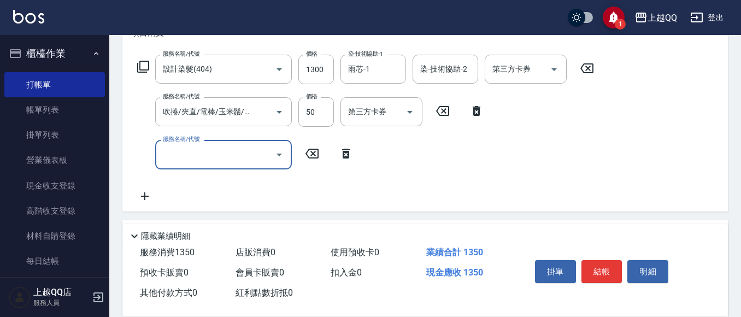
scroll to position [0, 0]
type input "洗髮(101)"
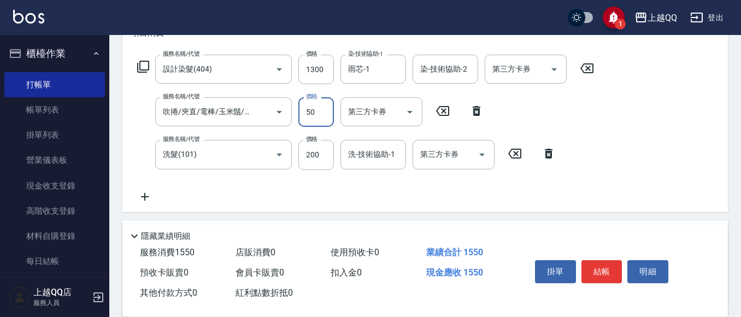
click at [316, 111] on input "50" at bounding box center [316, 112] width 36 height 30
type input "100"
click at [296, 154] on div "服務名稱/代號 洗髮(101) 服務名稱/代號 價格 200 價格 洗-技術協助-1 洗-技術協助-1 第三方卡券 第三方卡券" at bounding box center [346, 155] width 431 height 30
click at [312, 156] on input "200" at bounding box center [316, 155] width 36 height 30
type input "280"
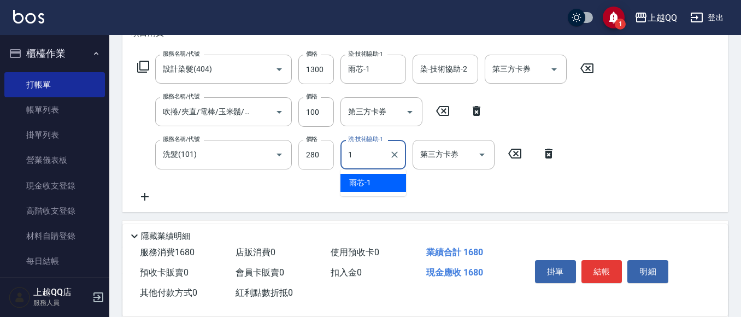
type input "雨芯-1"
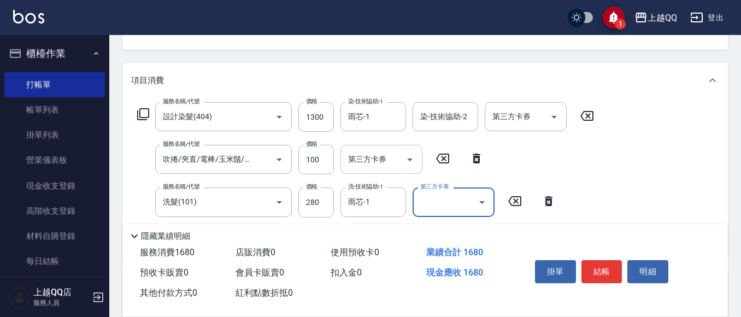
scroll to position [109, 0]
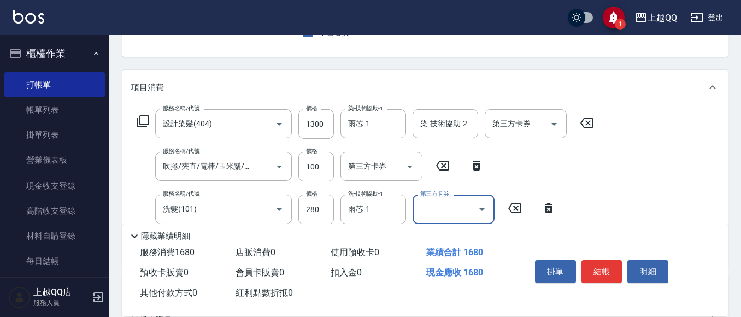
click at [480, 160] on icon at bounding box center [476, 165] width 27 height 13
type input "洗髮(101)"
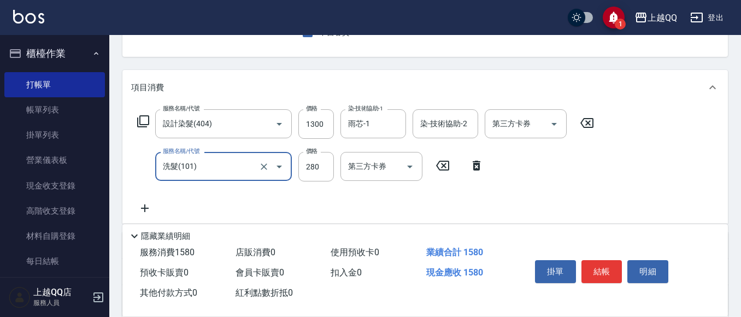
scroll to position [0, 0]
click at [315, 173] on input "280" at bounding box center [316, 167] width 36 height 30
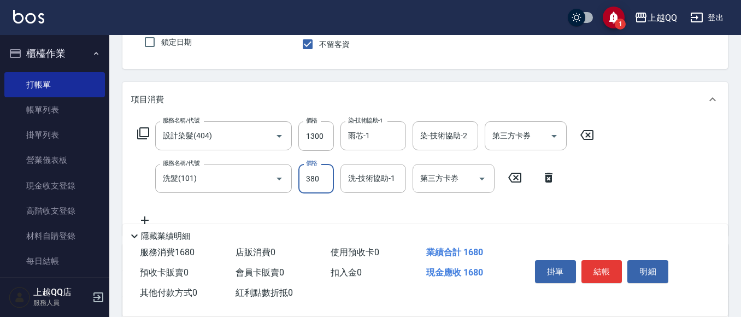
scroll to position [109, 0]
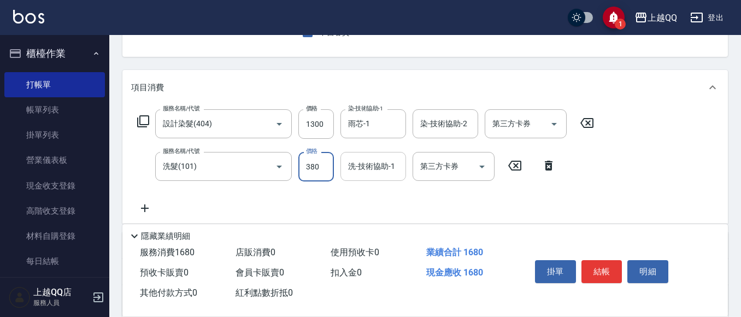
type input "380"
click at [389, 167] on input "洗-技術協助-1" at bounding box center [373, 166] width 56 height 19
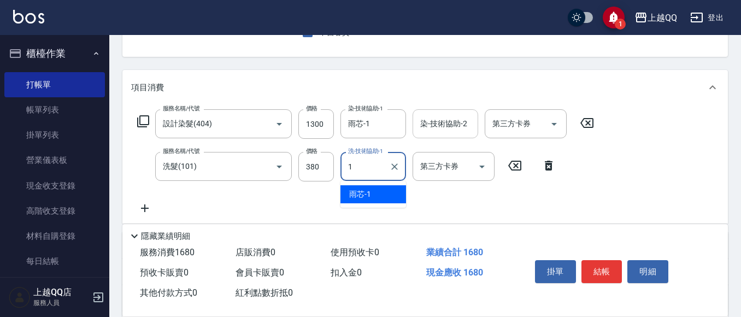
type input "雨芯-1"
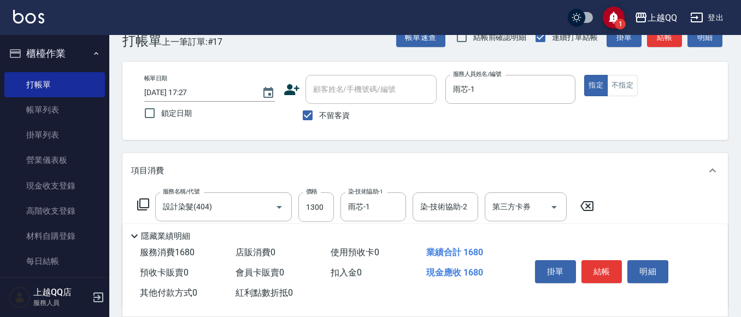
scroll to position [0, 0]
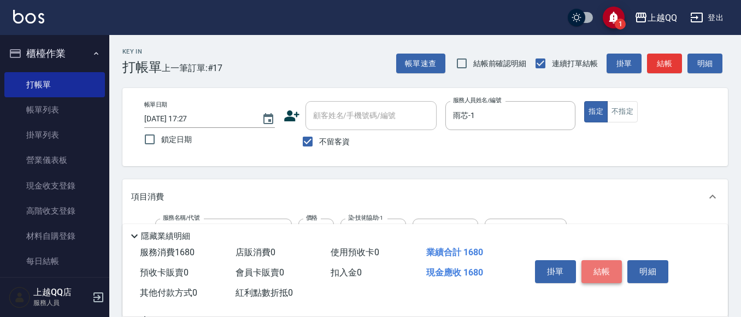
click at [603, 264] on button "結帳" at bounding box center [601, 271] width 41 height 23
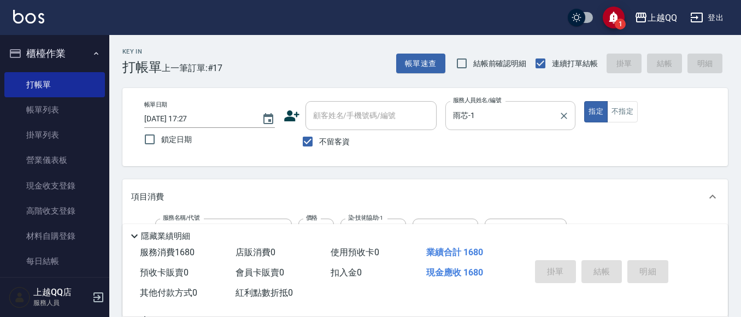
type input "[DATE] 17:28"
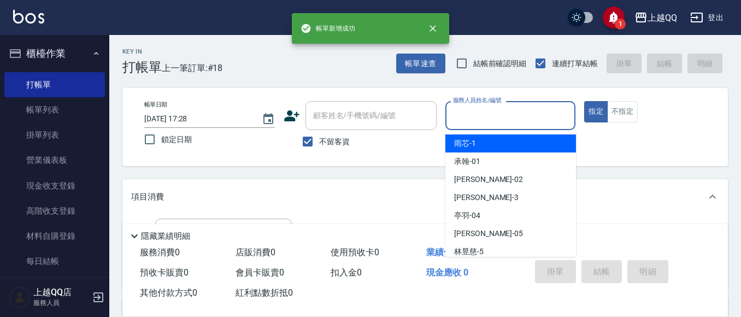
click at [514, 118] on input "服務人員姓名/編號" at bounding box center [510, 115] width 121 height 19
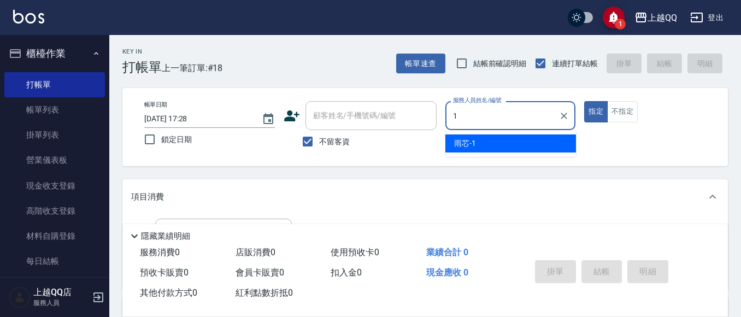
type input "雨芯-1"
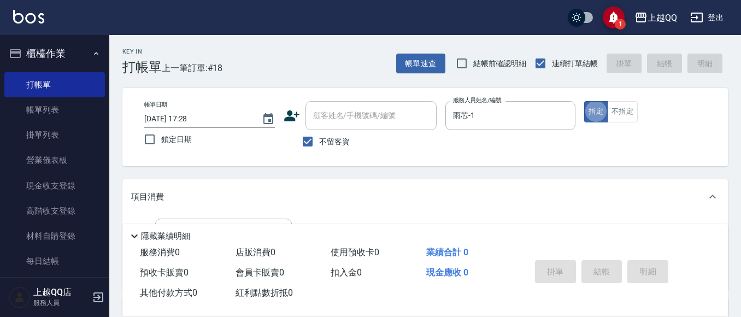
type button "true"
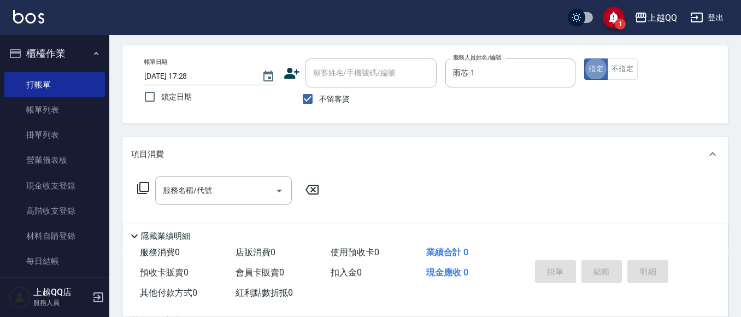
scroll to position [109, 0]
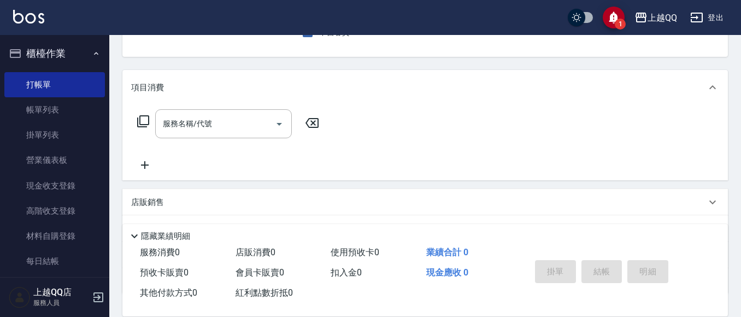
click at [146, 120] on icon at bounding box center [143, 121] width 13 height 13
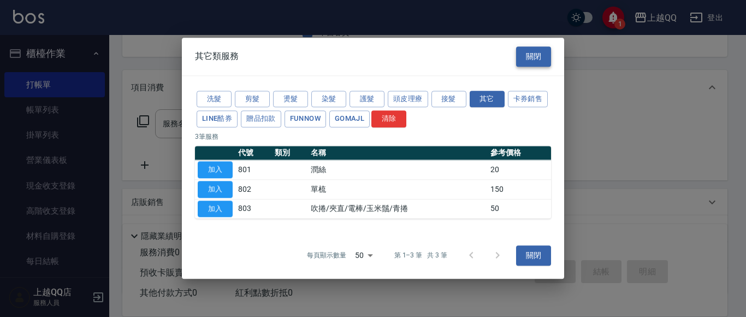
click at [527, 55] on button "關閉" at bounding box center [533, 56] width 35 height 20
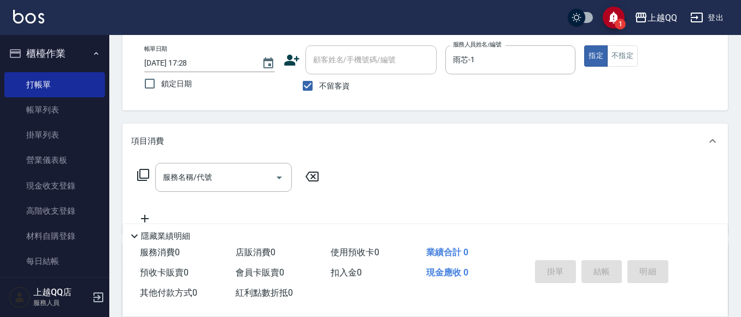
scroll to position [0, 0]
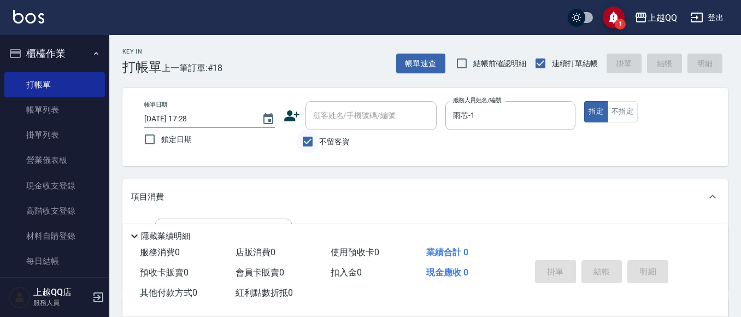
click at [316, 137] on input "不留客資" at bounding box center [307, 141] width 23 height 23
checkbox input "false"
click at [337, 122] on input "顧客姓名/手機號碼/編號" at bounding box center [362, 115] width 105 height 19
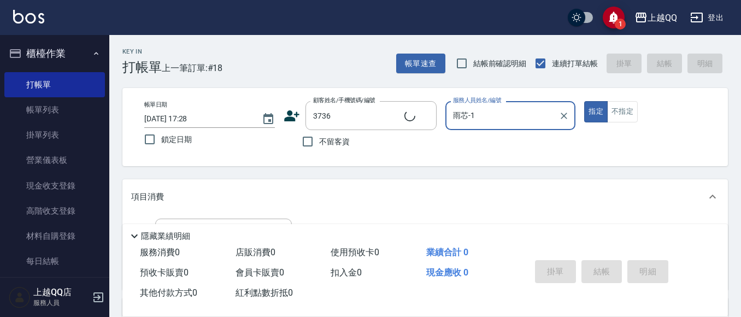
type input "[PERSON_NAME]/0916339743/3736"
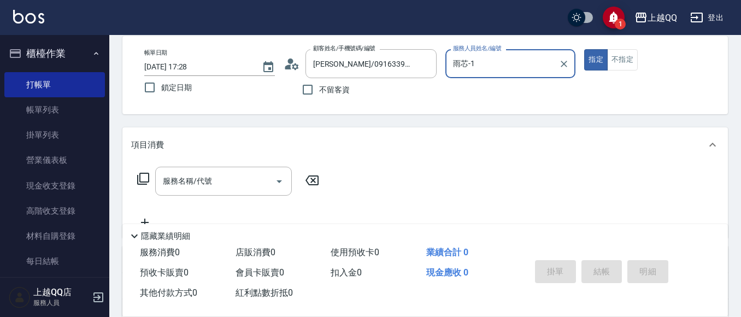
scroll to position [55, 0]
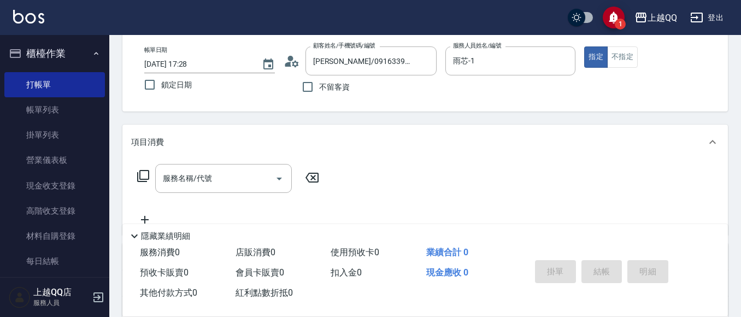
click at [148, 179] on icon at bounding box center [143, 176] width 12 height 12
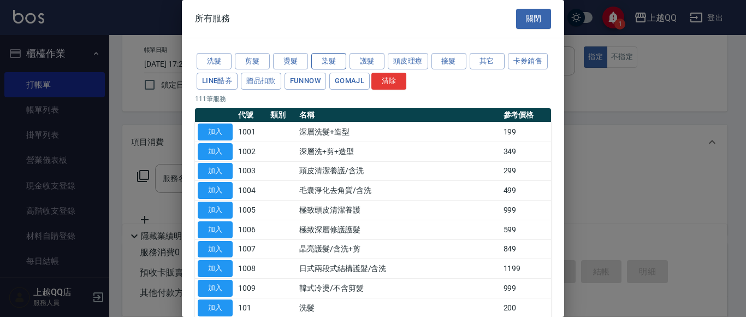
click at [328, 66] on button "染髮" at bounding box center [328, 61] width 35 height 17
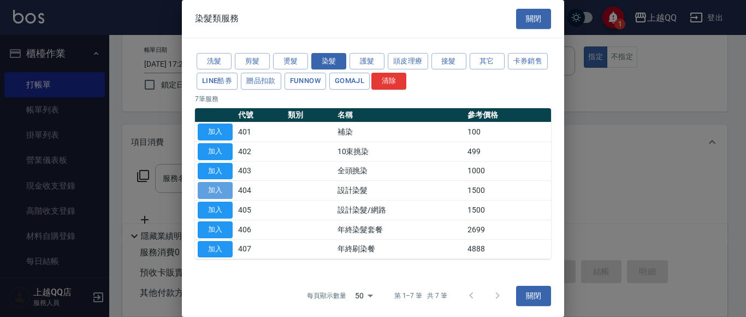
click at [218, 186] on button "加入" at bounding box center [215, 190] width 35 height 17
type input "設計染髮(404)"
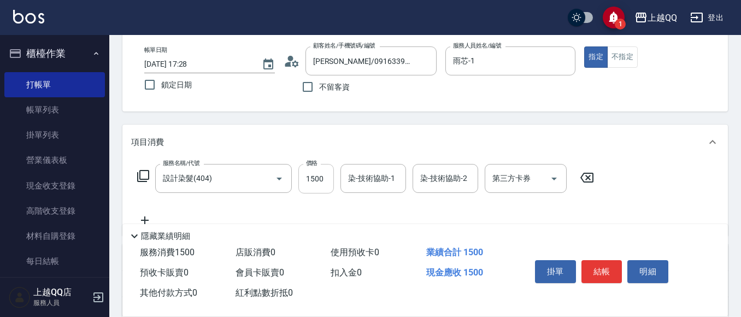
click at [315, 180] on input "1500" at bounding box center [316, 179] width 36 height 30
type input "1300"
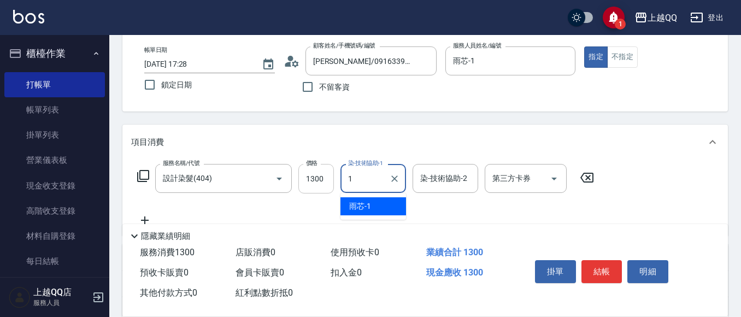
type input "雨芯-1"
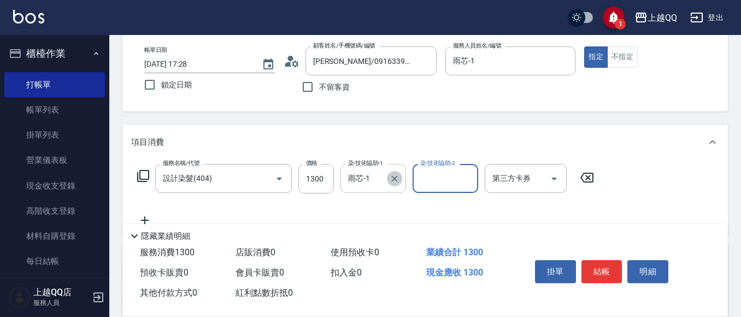
click at [395, 179] on icon "Clear" at bounding box center [394, 178] width 7 height 7
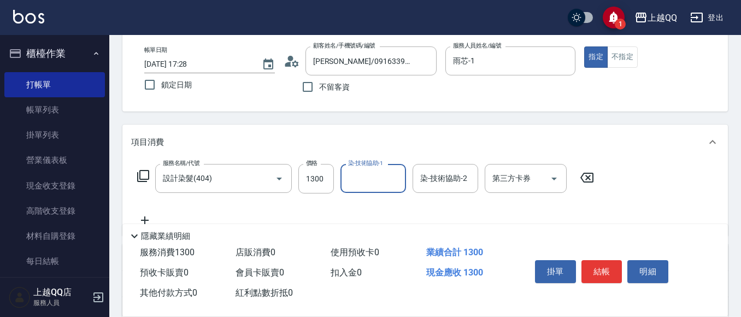
click at [368, 181] on input "染-技術協助-1" at bounding box center [373, 178] width 56 height 19
type input "[PERSON_NAME]-26"
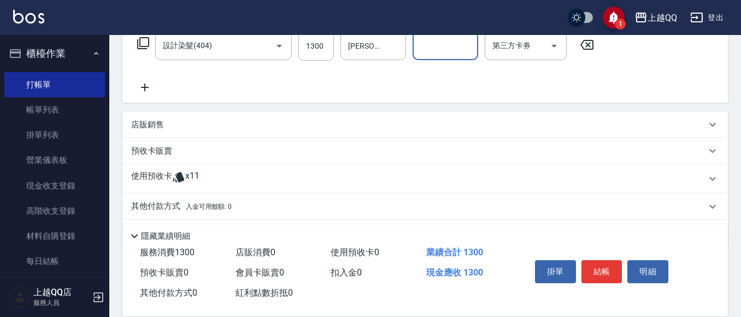
scroll to position [219, 0]
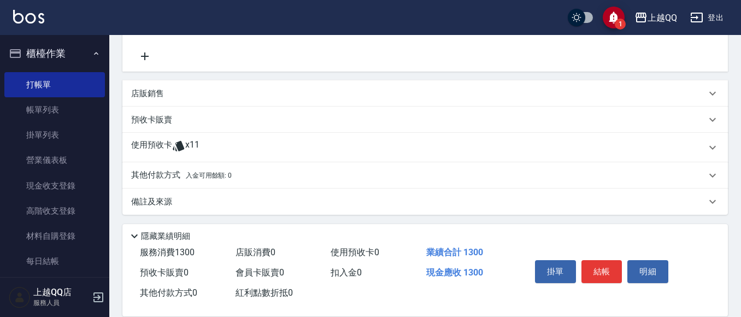
click at [280, 138] on div "使用預收卡 x11" at bounding box center [424, 148] width 605 height 30
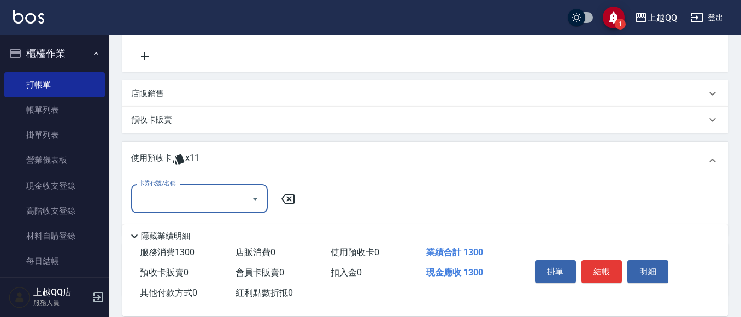
scroll to position [0, 0]
click at [257, 195] on icon "Open" at bounding box center [255, 198] width 13 height 13
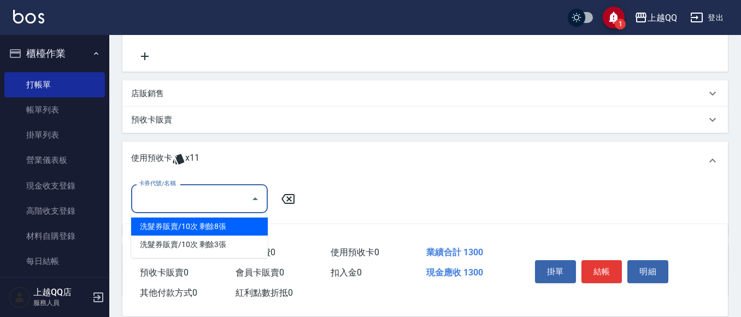
click at [250, 229] on div "洗髮券販賣/10次 剩餘8張" at bounding box center [199, 226] width 137 height 18
type input "洗髮券販賣/10次"
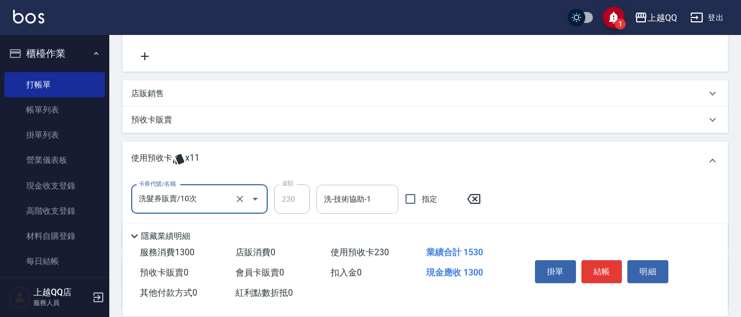
click at [326, 198] on input "洗-技術協助-1" at bounding box center [357, 199] width 72 height 19
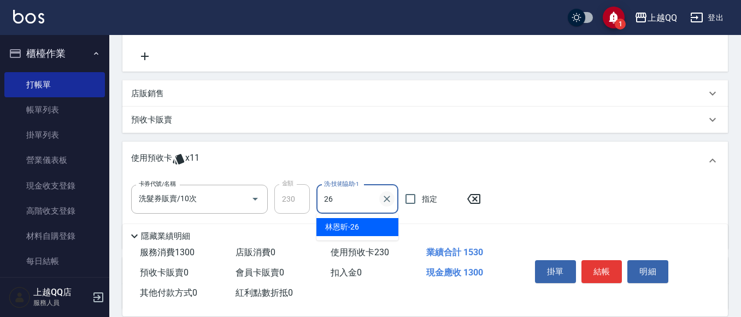
type input "[PERSON_NAME]-26"
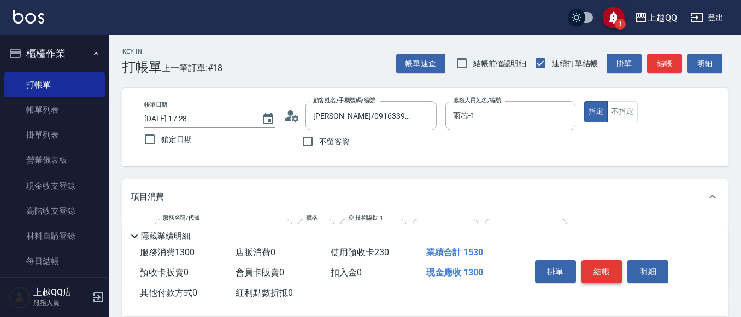
click at [601, 270] on button "結帳" at bounding box center [601, 271] width 41 height 23
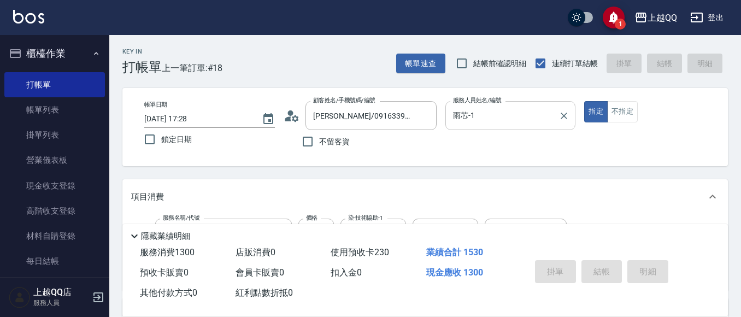
type input "[DATE] 17:29"
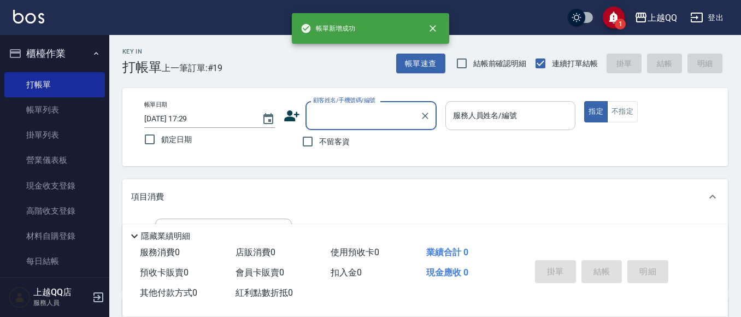
click at [511, 120] on input "服務人員姓名/編號" at bounding box center [510, 115] width 121 height 19
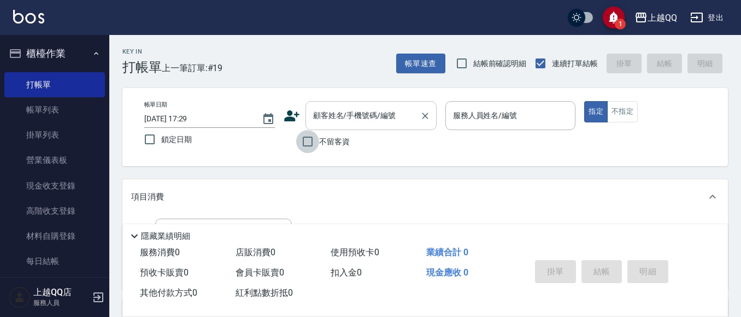
drag, startPoint x: 311, startPoint y: 137, endPoint x: 352, endPoint y: 126, distance: 43.1
click at [312, 137] on input "不留客資" at bounding box center [307, 141] width 23 height 23
checkbox input "true"
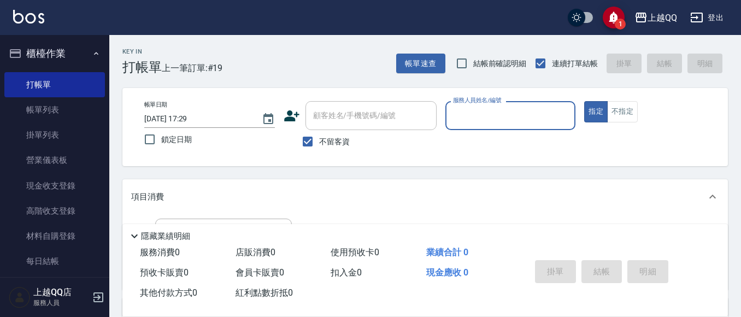
click at [502, 114] on input "服務人員姓名/編號" at bounding box center [510, 115] width 121 height 19
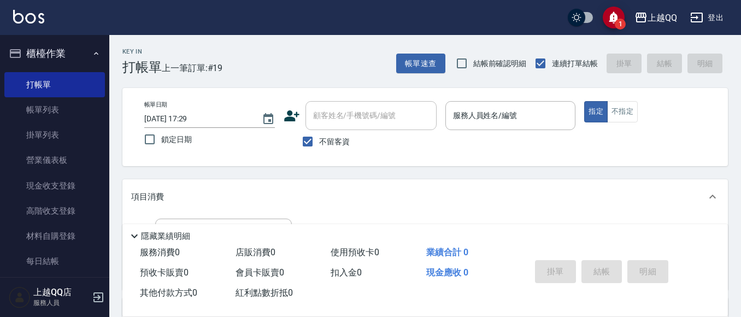
click at [394, 162] on div "帳單日期 [DATE] 17:29 鎖定日期 顧客姓名/手機號碼/編號 顧客姓名/手機號碼/編號 不留客資 服務人員姓名/編號 服務人員姓名/編號 指定 不指定" at bounding box center [424, 127] width 605 height 78
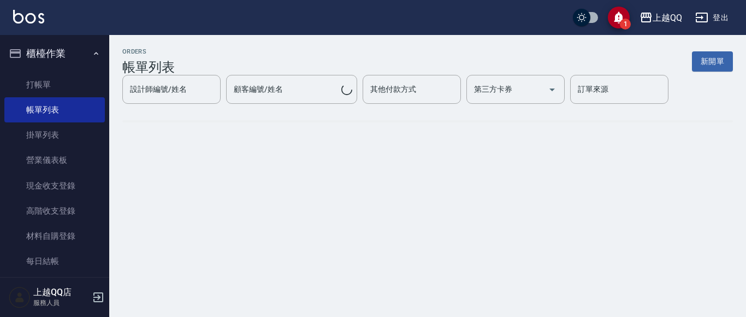
click at [317, 144] on div "ORDERS 帳單列表 新開單 設計師編號/姓名 設計師編號/姓名 顧客編號/姓名 顧客編號/姓名 其他付款方式 其他付款方式 第三方卡券 第三方卡券 訂單來…" at bounding box center [427, 93] width 637 height 117
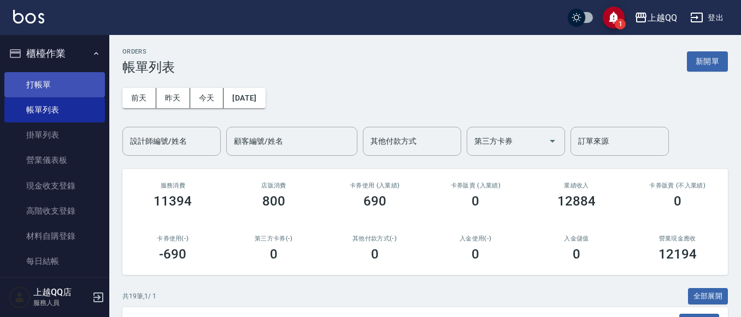
click at [68, 85] on link "打帳單" at bounding box center [54, 84] width 101 height 25
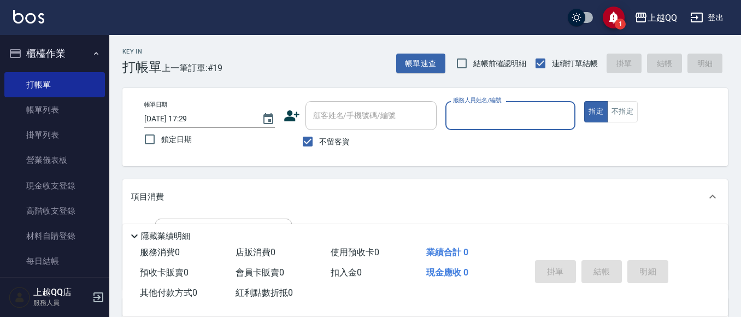
scroll to position [55, 0]
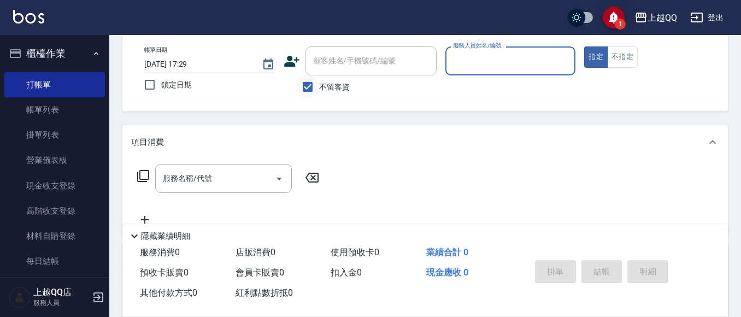
click at [317, 86] on input "不留客資" at bounding box center [307, 86] width 23 height 23
checkbox input "false"
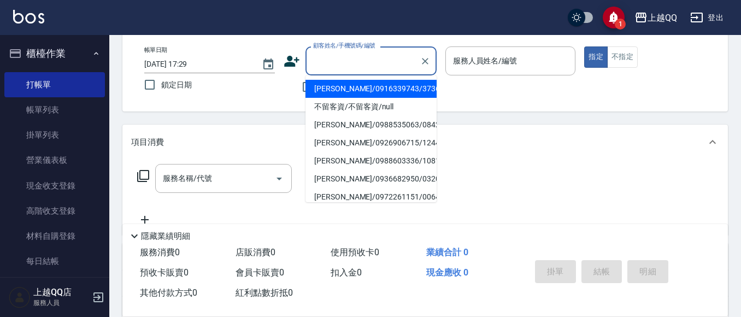
drag, startPoint x: 334, startPoint y: 70, endPoint x: 380, endPoint y: 2, distance: 82.0
click at [335, 69] on input "顧客姓名/手機號碼/編號" at bounding box center [362, 60] width 105 height 19
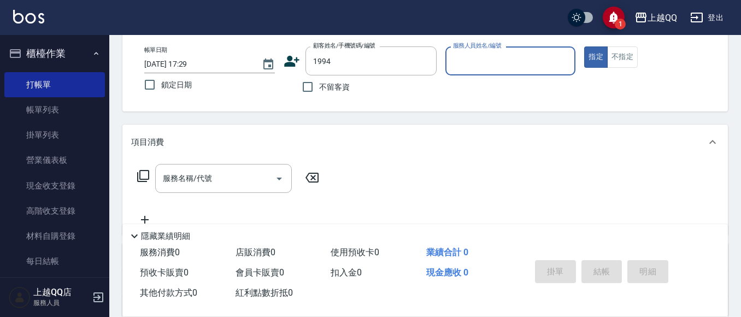
type input "1994"
click at [584, 46] on button "指定" at bounding box center [595, 56] width 23 height 21
type button "true"
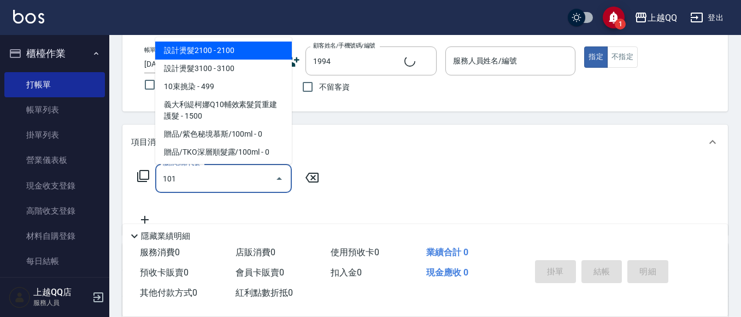
type input "101"
type input "[PERSON_NAME]/0939566917/1994"
type input "洗髮(101)"
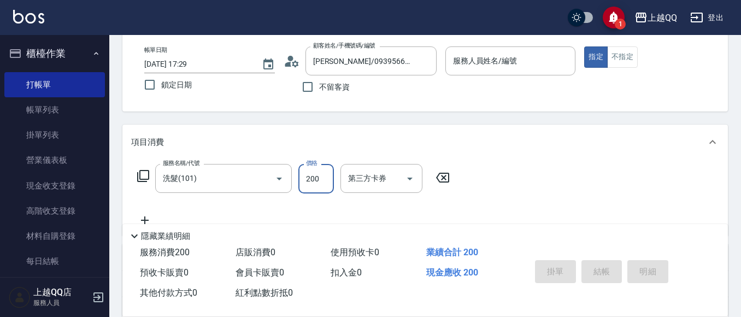
type input "欣樺-6"
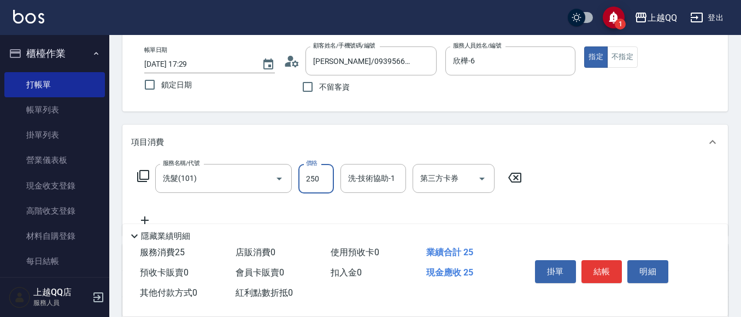
type input "250"
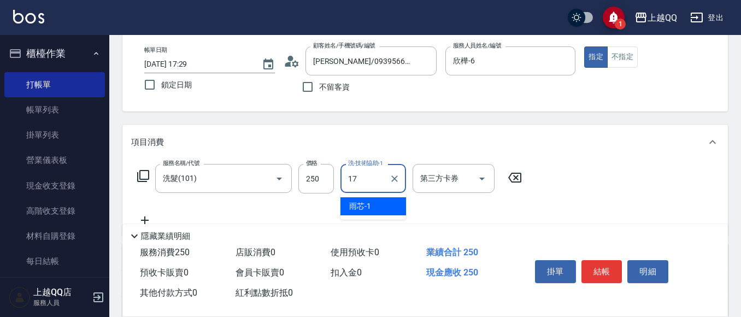
type input "心佑-17"
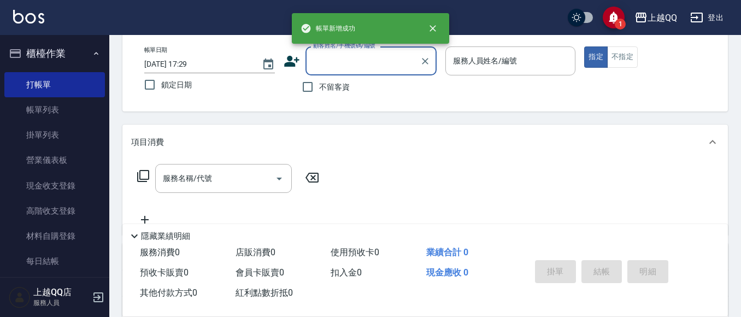
click at [330, 84] on span "不留客資" at bounding box center [334, 86] width 31 height 11
click at [319, 84] on input "不留客資" at bounding box center [307, 86] width 23 height 23
checkbox input "true"
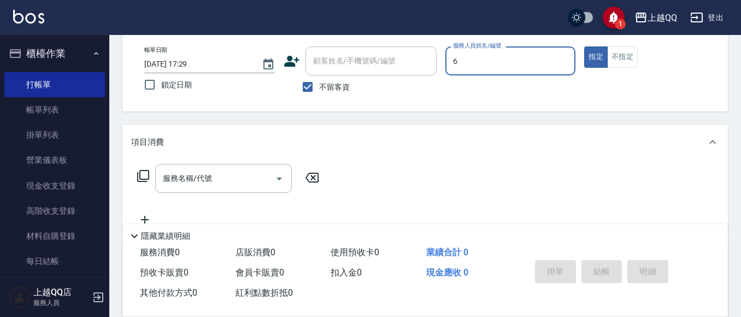
type input "欣樺-6"
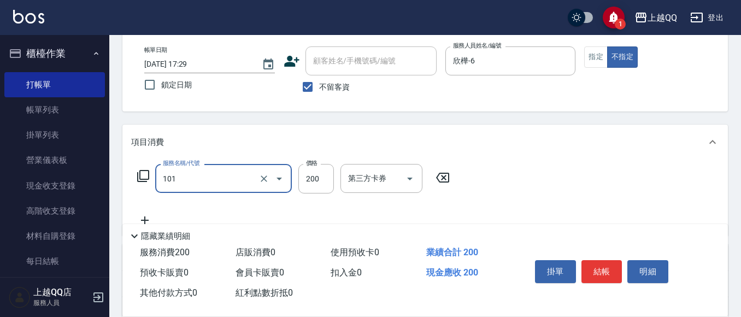
type input "洗髮(101)"
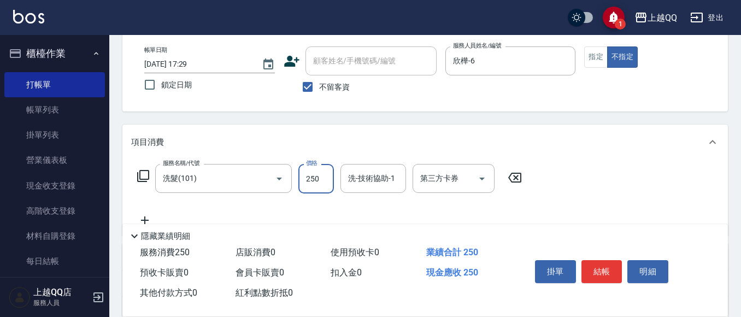
type input "250"
type input "欣樺-6"
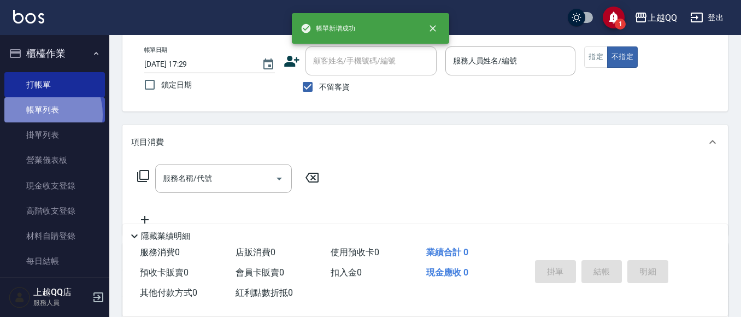
click at [38, 115] on link "帳單列表" at bounding box center [54, 109] width 101 height 25
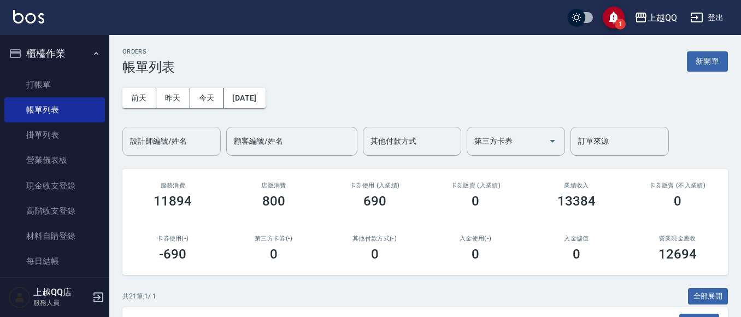
click at [187, 147] on input "設計師編號/姓名" at bounding box center [171, 141] width 89 height 19
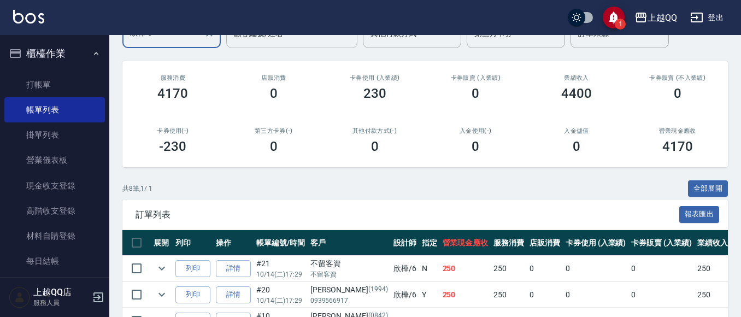
scroll to position [55, 0]
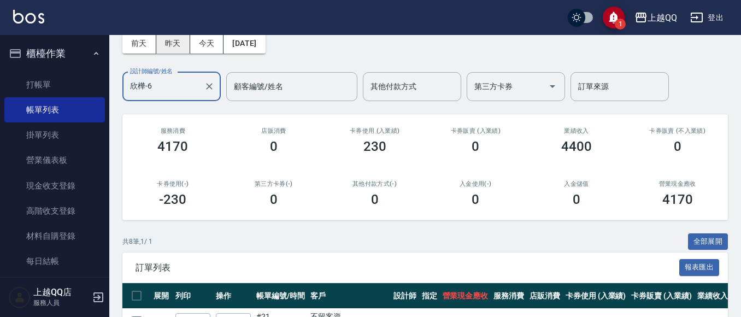
type input "欣樺-6"
click at [178, 44] on button "昨天" at bounding box center [173, 43] width 34 height 20
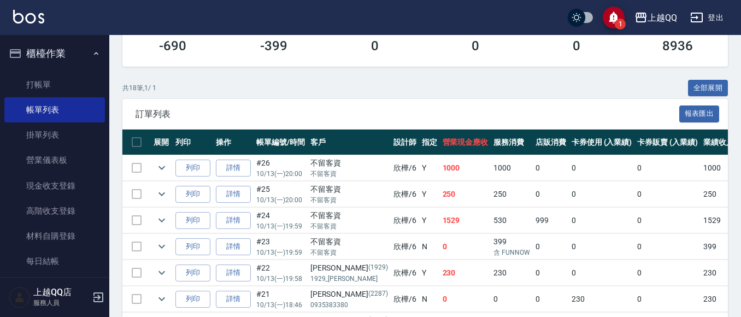
scroll to position [273, 0]
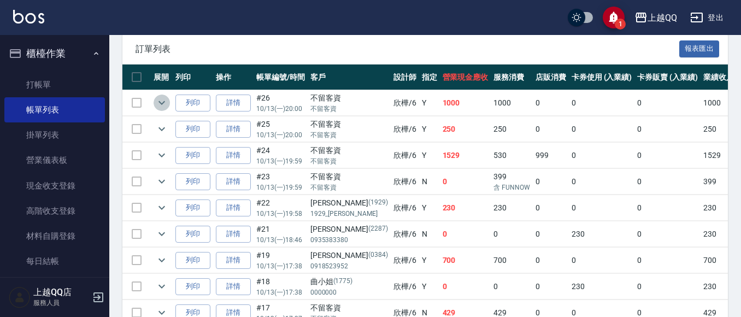
click at [162, 108] on icon "expand row" at bounding box center [161, 102] width 13 height 13
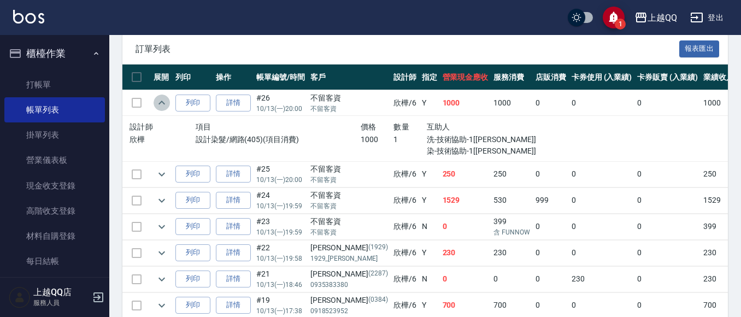
click at [162, 108] on icon "expand row" at bounding box center [161, 102] width 13 height 13
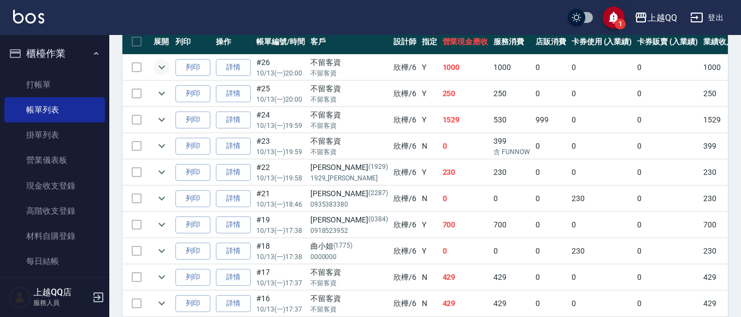
scroll to position [328, 0]
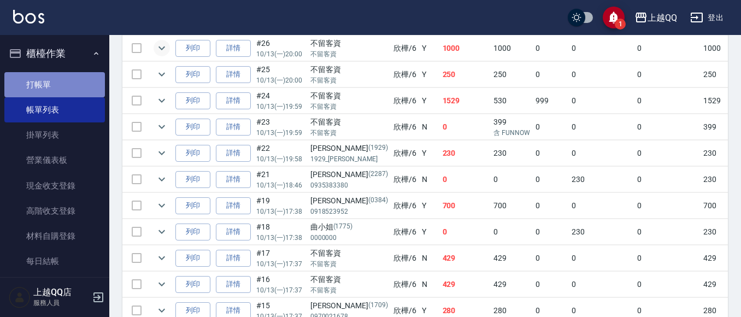
click at [64, 89] on link "打帳單" at bounding box center [54, 84] width 101 height 25
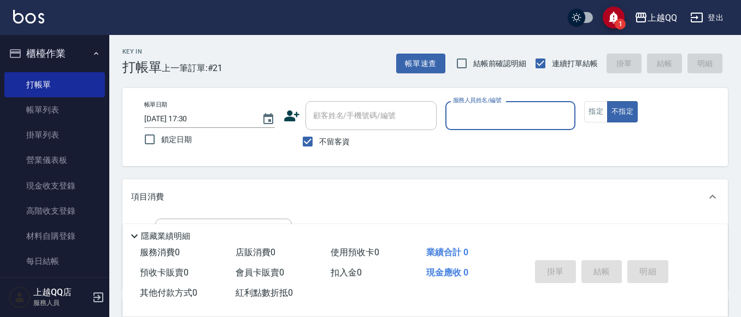
click at [618, 15] on icon "save" at bounding box center [613, 17] width 13 height 13
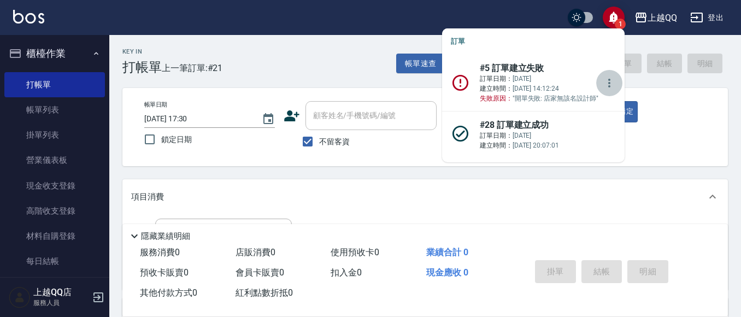
click at [596, 89] on button "more" at bounding box center [609, 83] width 26 height 26
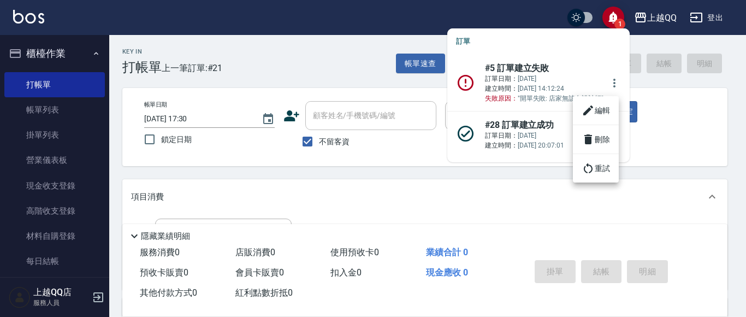
click at [591, 105] on icon at bounding box center [588, 110] width 13 height 13
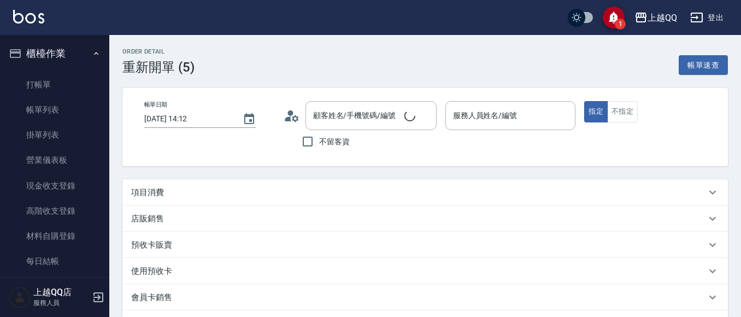
type input "[DATE] 14:12"
type input "[PERSON_NAME]/0989572249/0237"
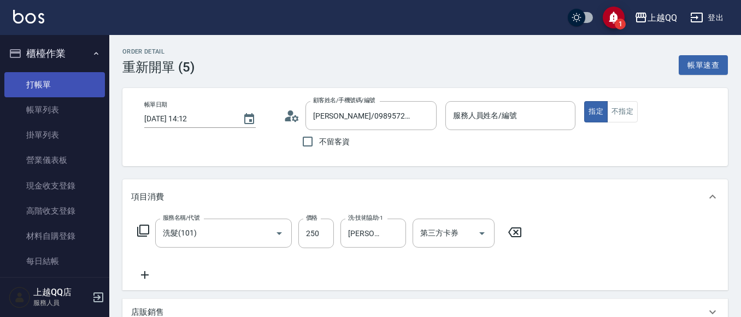
click at [40, 81] on link "打帳單" at bounding box center [54, 84] width 101 height 25
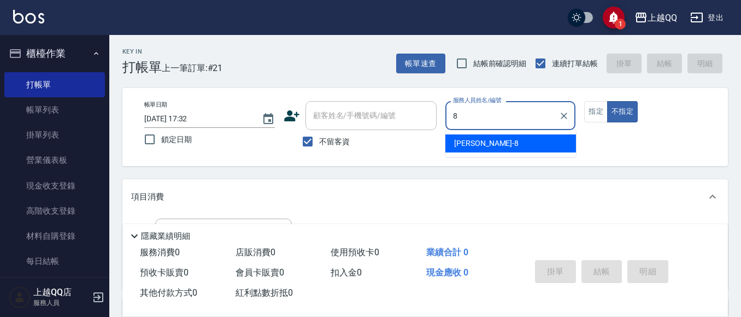
type input "8"
type button "false"
type input "[PERSON_NAME]-8"
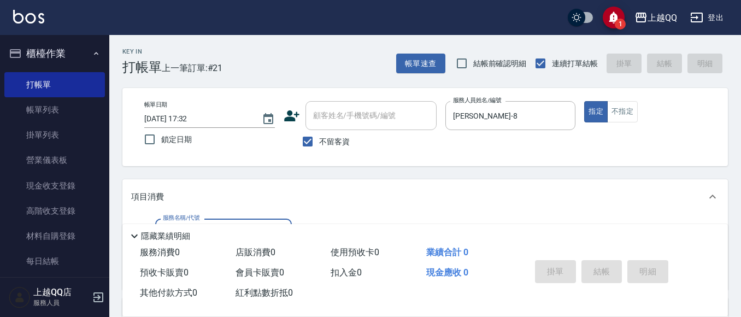
scroll to position [59, 0]
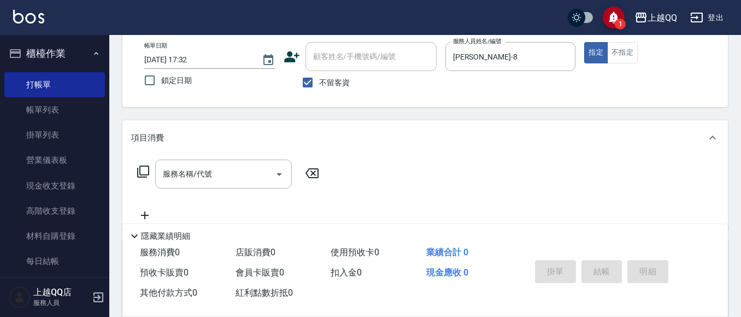
click at [144, 174] on icon at bounding box center [143, 171] width 13 height 13
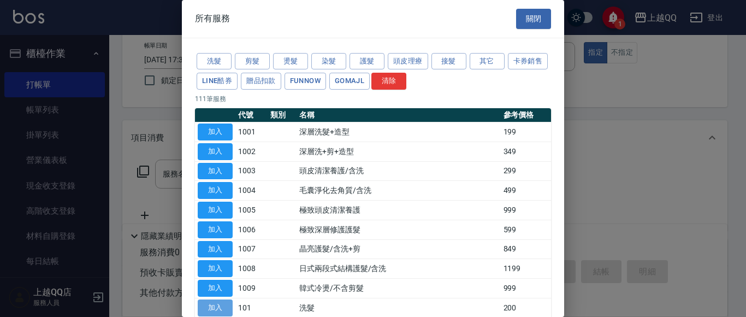
click at [220, 305] on button "加入" at bounding box center [215, 307] width 35 height 17
type input "洗髮(101)"
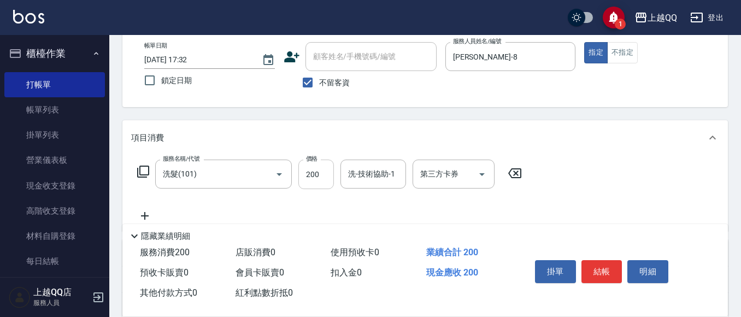
click at [327, 177] on input "200" at bounding box center [316, 175] width 36 height 30
type input "230"
click at [371, 174] on input "洗-技術協助-1" at bounding box center [373, 173] width 56 height 19
click at [379, 204] on div "[PERSON_NAME] -16" at bounding box center [373, 202] width 66 height 18
type input "[PERSON_NAME]-16"
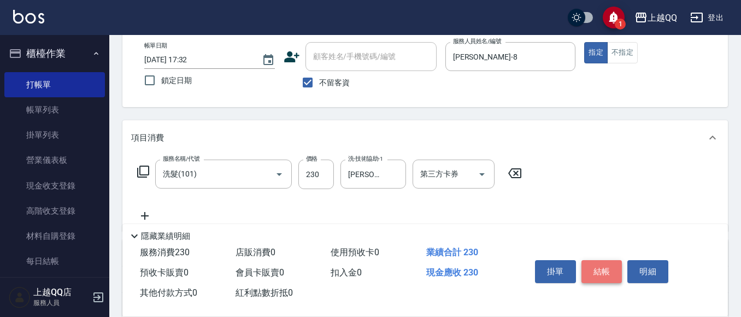
click at [593, 271] on button "結帳" at bounding box center [601, 271] width 41 height 23
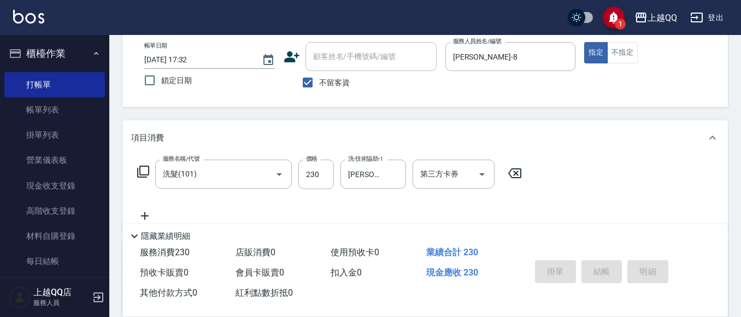
type input "[DATE] 17:43"
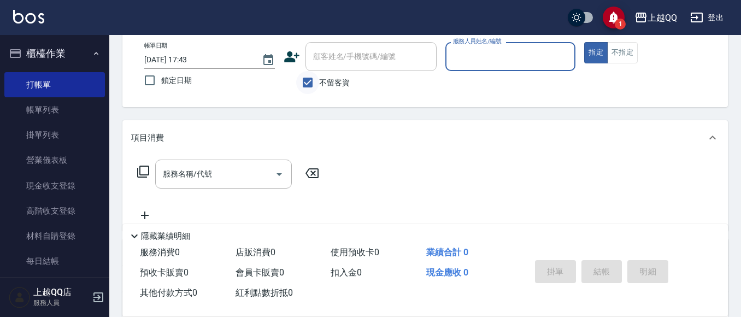
click at [308, 81] on input "不留客資" at bounding box center [307, 82] width 23 height 23
checkbox input "false"
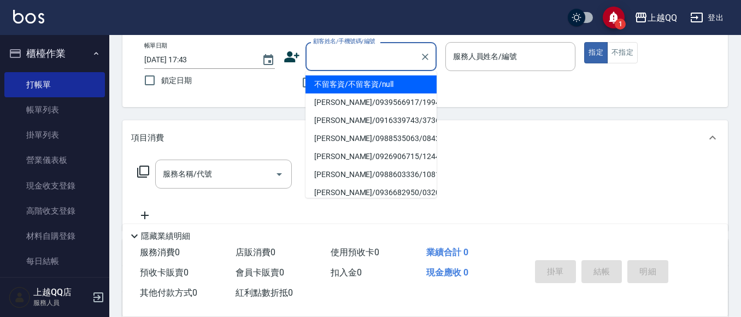
click at [319, 64] on input "顧客姓名/手機號碼/編號" at bounding box center [362, 56] width 105 height 19
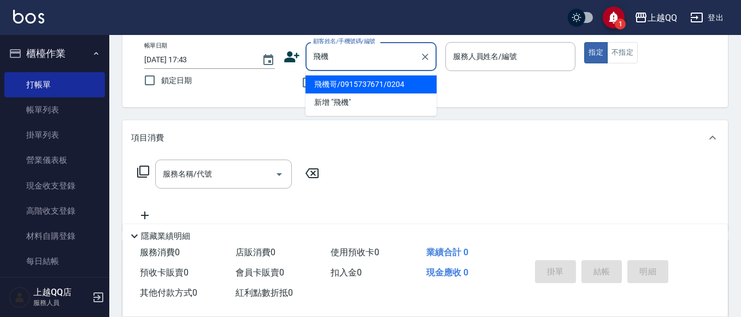
click at [337, 90] on li "飛機哥/0915737671/0204" at bounding box center [370, 84] width 131 height 18
type input "飛機哥/0915737671/0204"
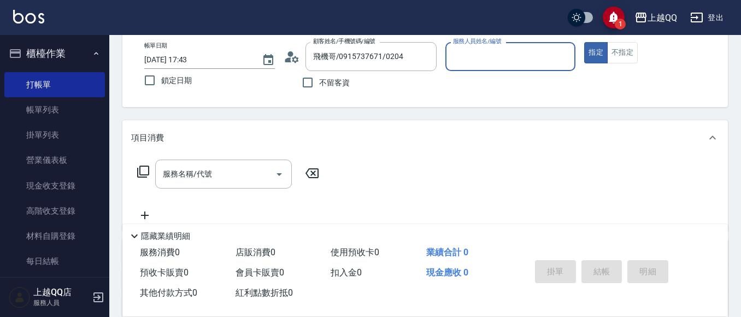
type input "[PERSON_NAME]-8"
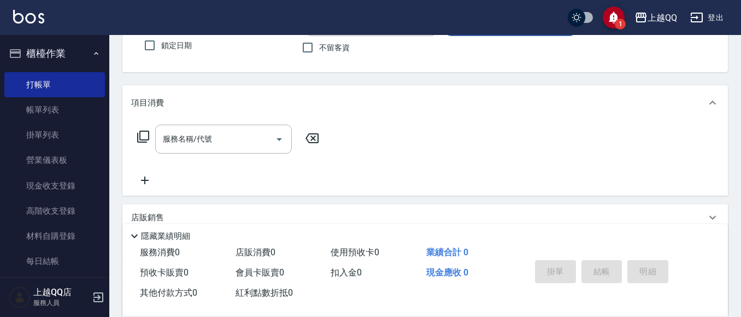
scroll to position [95, 0]
click at [143, 134] on icon at bounding box center [143, 135] width 13 height 13
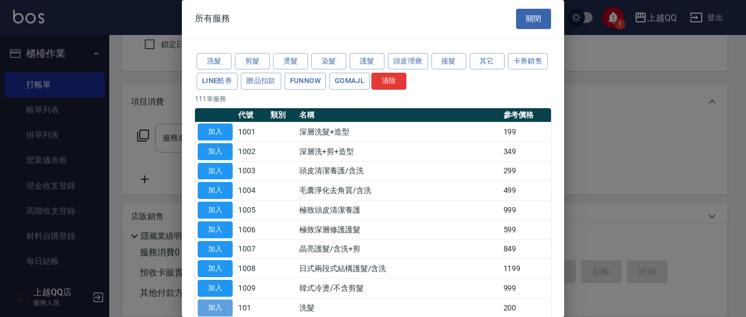
click at [215, 304] on button "加入" at bounding box center [215, 307] width 35 height 17
type input "洗髮(101)"
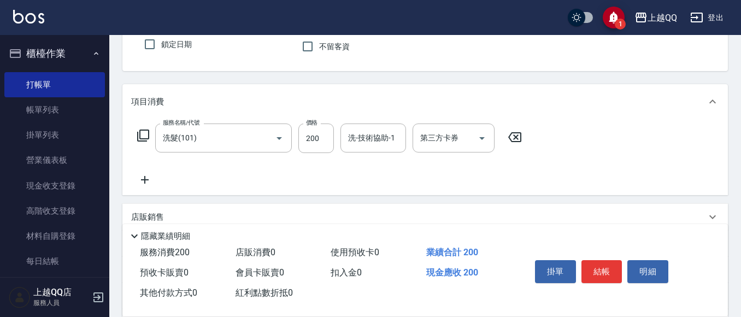
click at [143, 130] on icon at bounding box center [143, 136] width 12 height 12
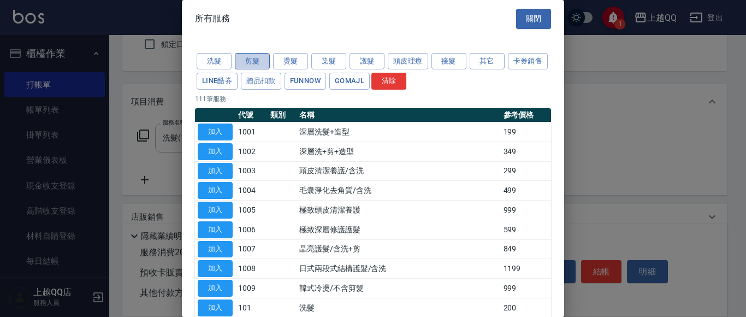
click at [257, 55] on button "剪髮" at bounding box center [252, 61] width 35 height 17
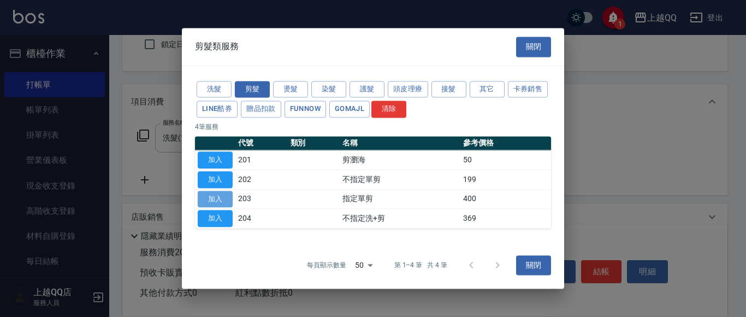
click at [227, 197] on button "加入" at bounding box center [215, 199] width 35 height 17
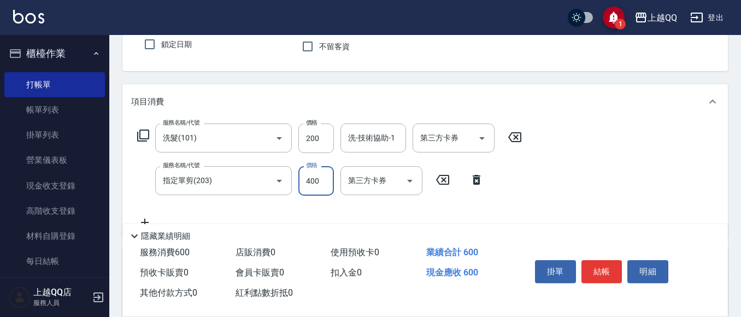
click at [328, 182] on input "400" at bounding box center [316, 181] width 36 height 30
type input "230"
click at [363, 142] on input "洗-技術協助-1" at bounding box center [373, 137] width 56 height 19
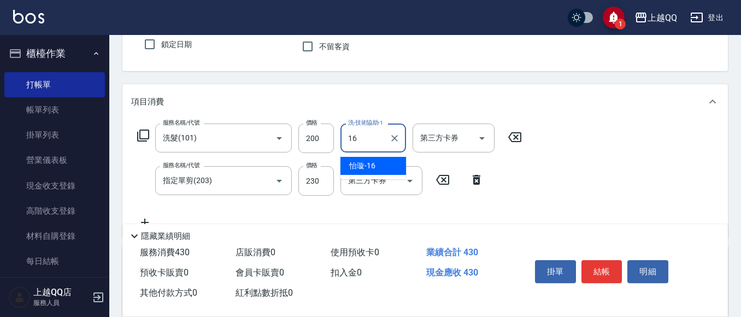
click at [368, 164] on span "[PERSON_NAME] -16" at bounding box center [362, 165] width 26 height 11
type input "[PERSON_NAME]-16"
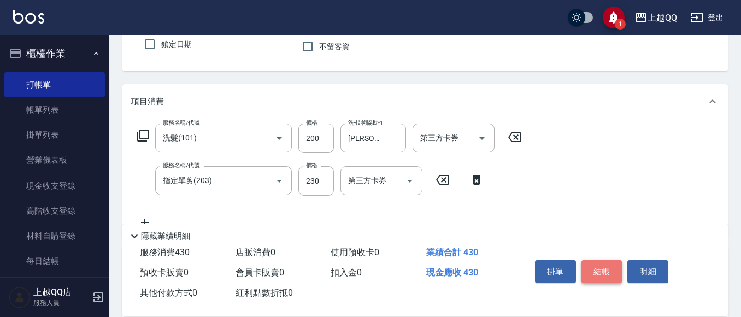
click at [614, 265] on button "結帳" at bounding box center [601, 271] width 41 height 23
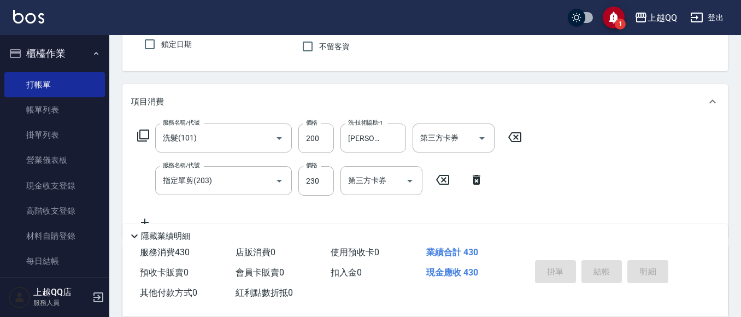
type input "[DATE] 17:44"
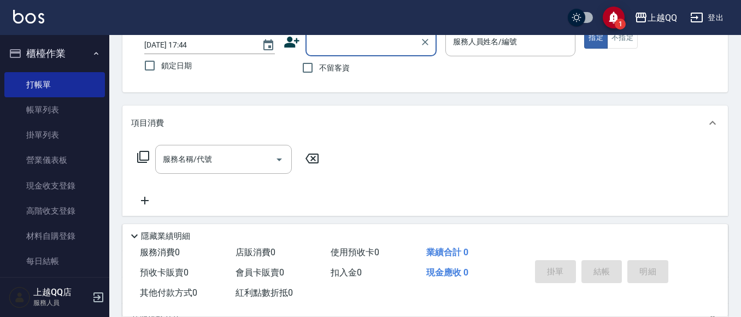
scroll to position [73, 0]
click at [311, 67] on input "不留客資" at bounding box center [307, 68] width 23 height 23
checkbox input "true"
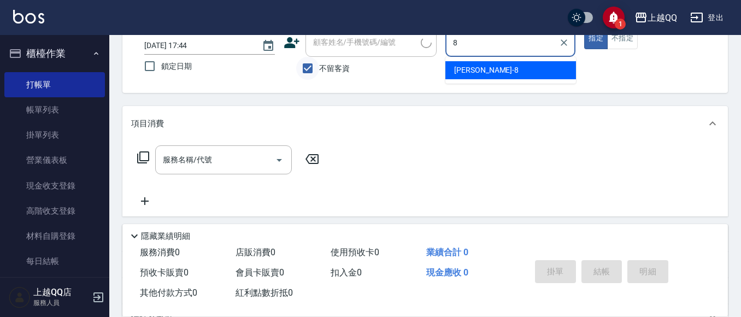
type input "[PERSON_NAME]-8"
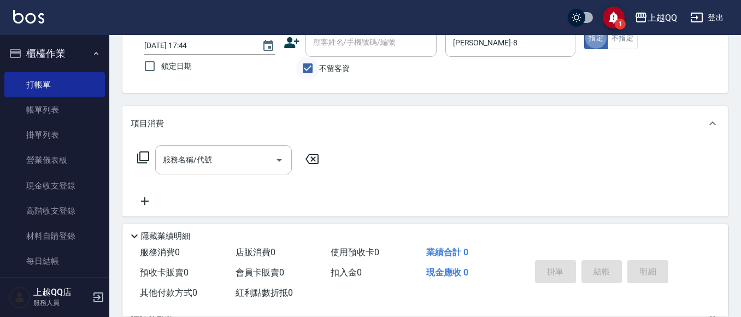
type button "true"
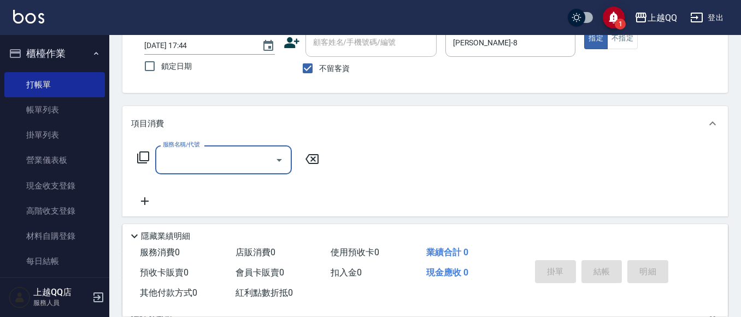
click at [144, 157] on icon at bounding box center [143, 157] width 13 height 13
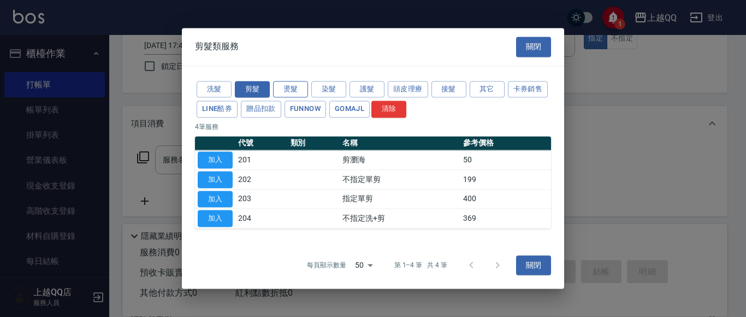
click at [302, 88] on button "燙髮" at bounding box center [290, 89] width 35 height 17
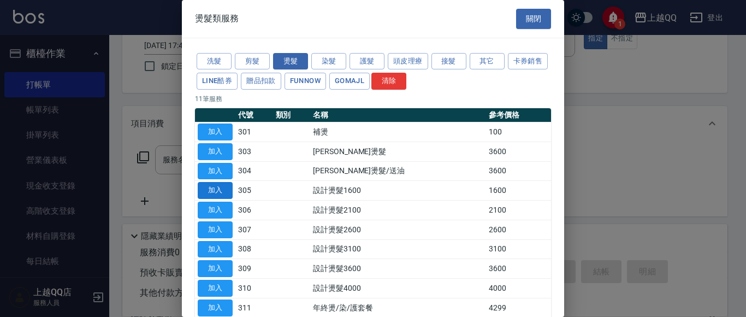
click at [206, 191] on button "加入" at bounding box center [215, 190] width 35 height 17
type input "設計燙髮1600(305)"
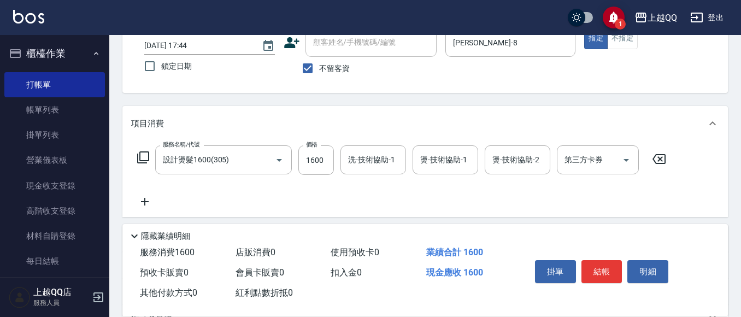
click at [141, 157] on icon at bounding box center [143, 157] width 13 height 13
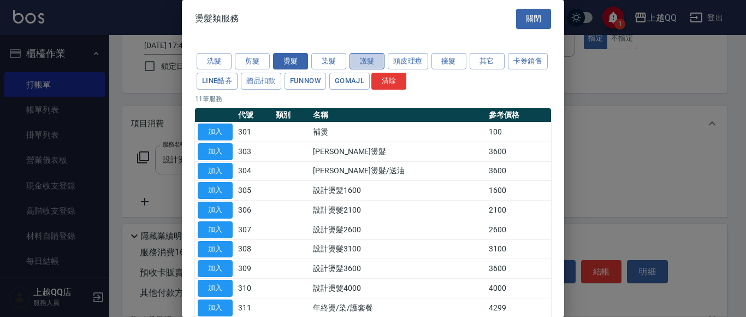
click at [374, 58] on button "護髮" at bounding box center [367, 61] width 35 height 17
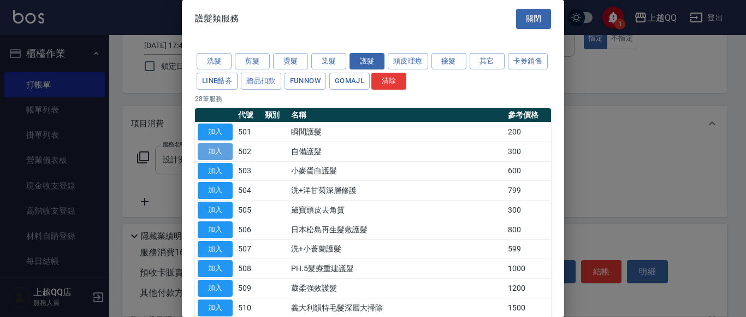
click at [214, 155] on button "加入" at bounding box center [215, 151] width 35 height 17
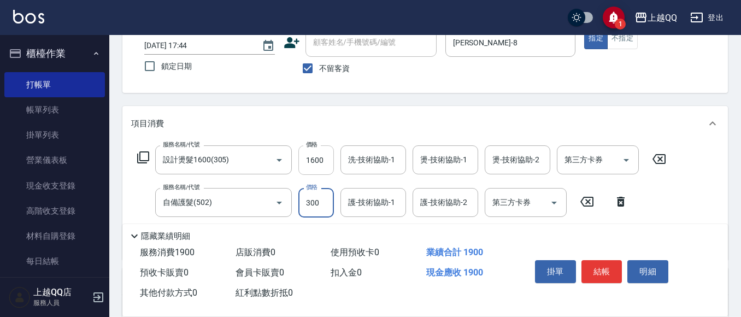
click at [323, 159] on input "1600" at bounding box center [316, 160] width 36 height 30
type input "1299"
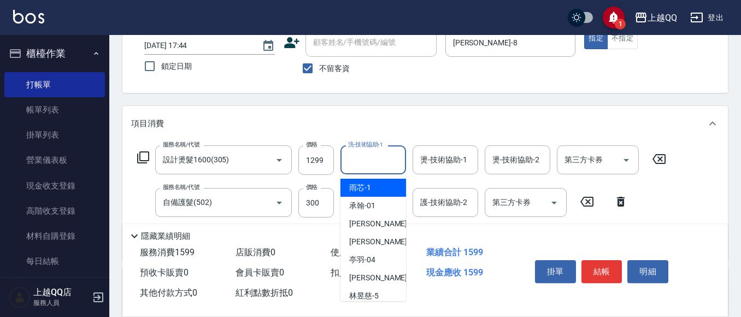
click at [391, 167] on input "洗-技術協助-1" at bounding box center [373, 159] width 56 height 19
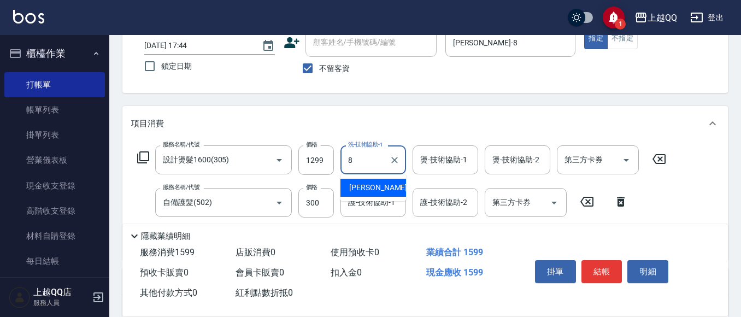
click at [391, 184] on div "[PERSON_NAME] -8" at bounding box center [373, 188] width 66 height 18
type input "[PERSON_NAME]-8"
click at [435, 164] on input "燙-技術協助-1" at bounding box center [445, 159] width 56 height 19
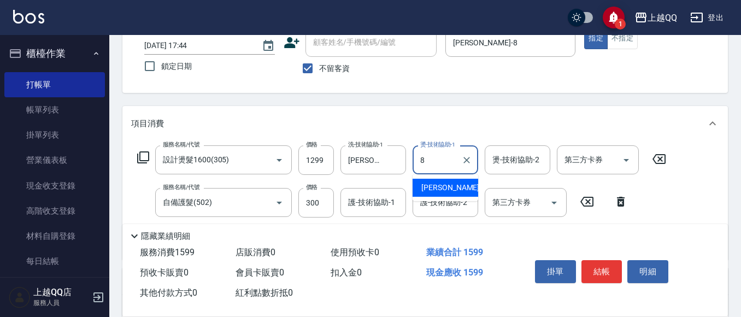
click at [437, 182] on span "[PERSON_NAME] -8" at bounding box center [453, 187] width 64 height 11
type input "[PERSON_NAME]-8"
click at [386, 201] on input "護-技術協助-1" at bounding box center [373, 202] width 56 height 19
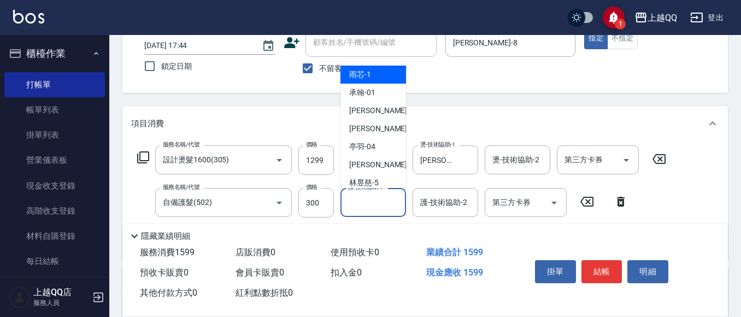
type input "1"
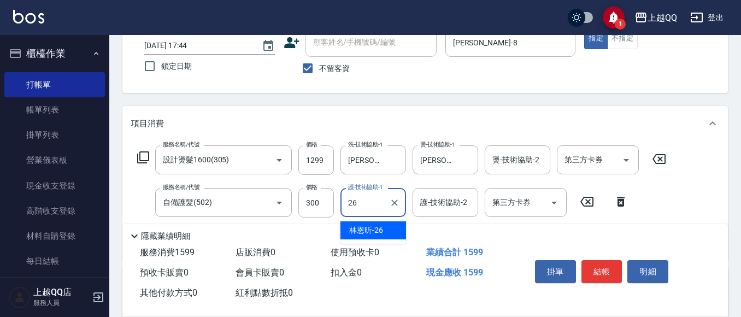
click at [394, 233] on div "[PERSON_NAME]-26" at bounding box center [373, 230] width 66 height 18
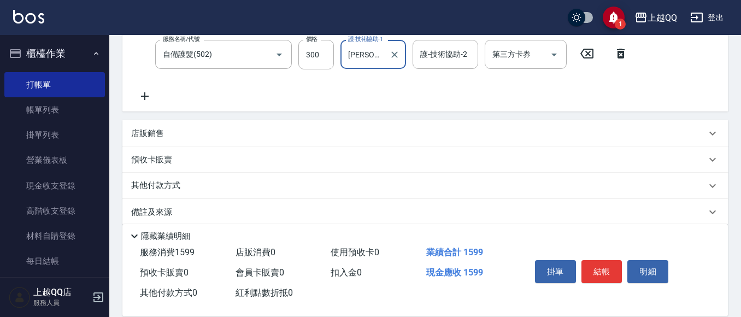
scroll to position [234, 0]
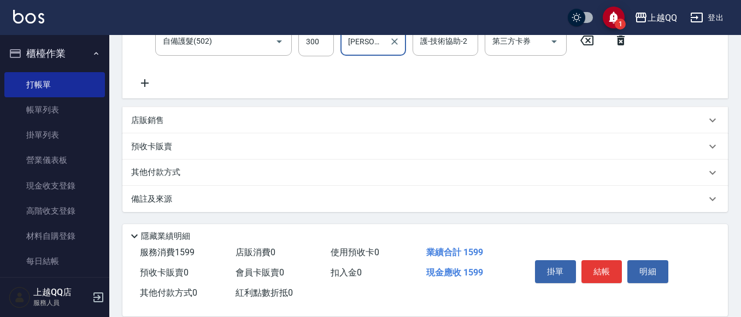
type input "[PERSON_NAME]-26"
click at [189, 122] on div "店販銷售" at bounding box center [418, 120] width 575 height 11
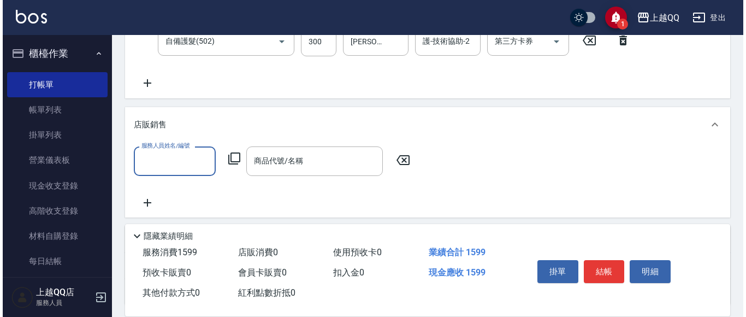
scroll to position [0, 0]
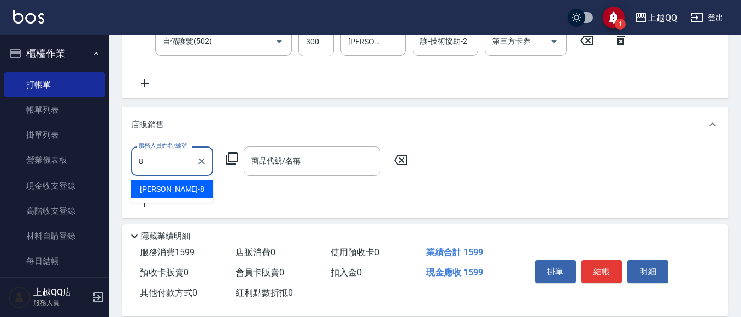
click at [192, 193] on div "[PERSON_NAME] -8" at bounding box center [172, 189] width 82 height 18
type input "[PERSON_NAME]-8"
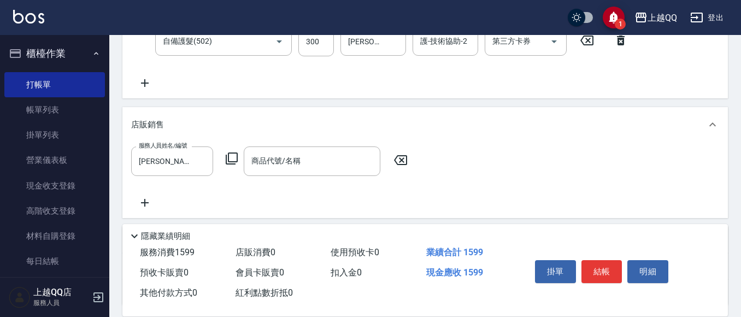
click at [232, 156] on icon at bounding box center [231, 158] width 13 height 13
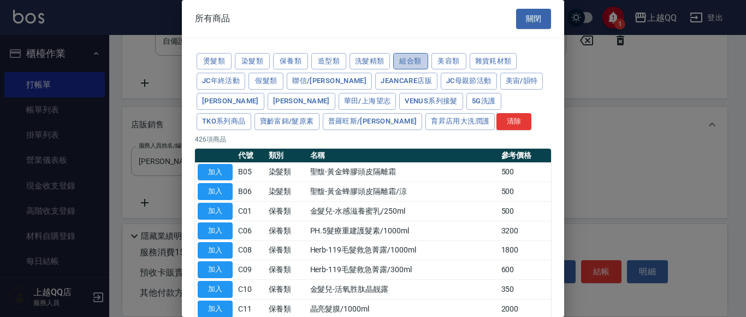
click at [409, 62] on button "組合類" at bounding box center [410, 61] width 35 height 17
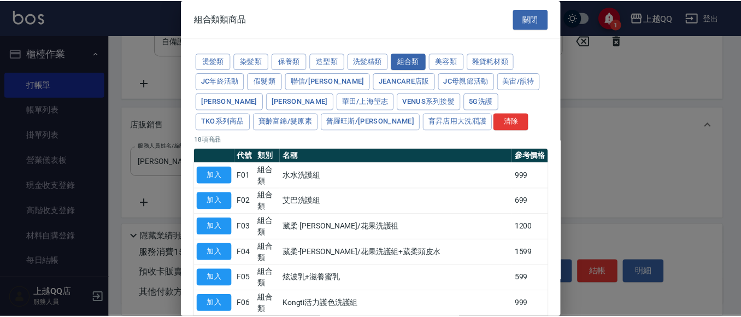
scroll to position [368, 0]
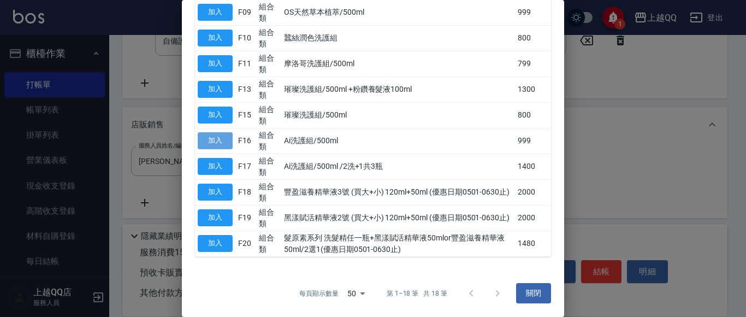
click at [219, 139] on button "加入" at bounding box center [215, 140] width 35 height 17
type input "Ai洗護組/500ml"
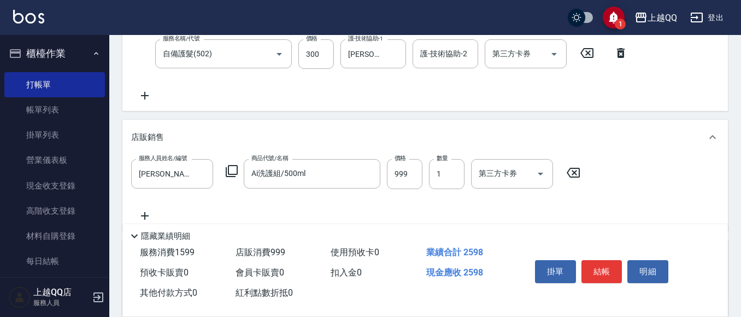
scroll to position [232, 0]
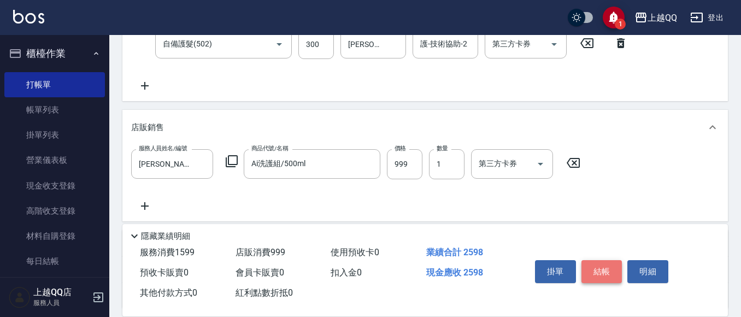
click at [601, 268] on button "結帳" at bounding box center [601, 271] width 41 height 23
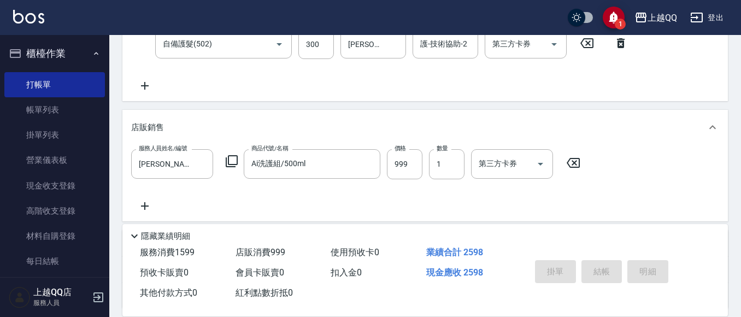
type input "[DATE] 18:12"
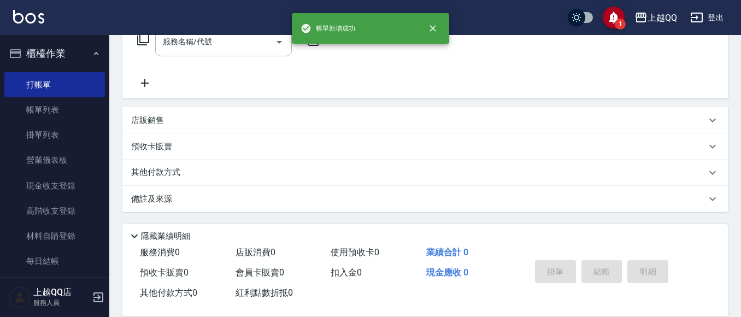
scroll to position [0, 0]
